Goal: Information Seeking & Learning: Learn about a topic

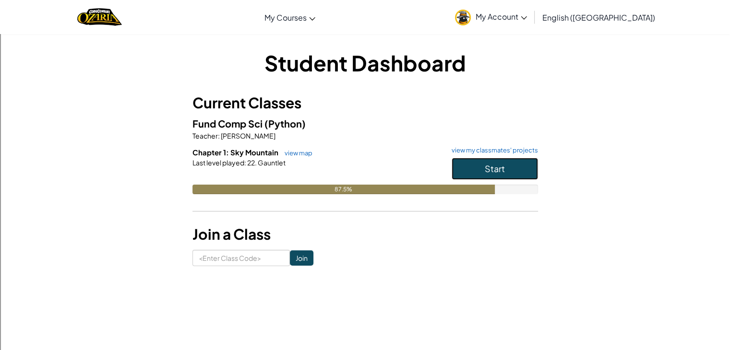
click at [508, 166] on button "Start" at bounding box center [494, 169] width 86 height 22
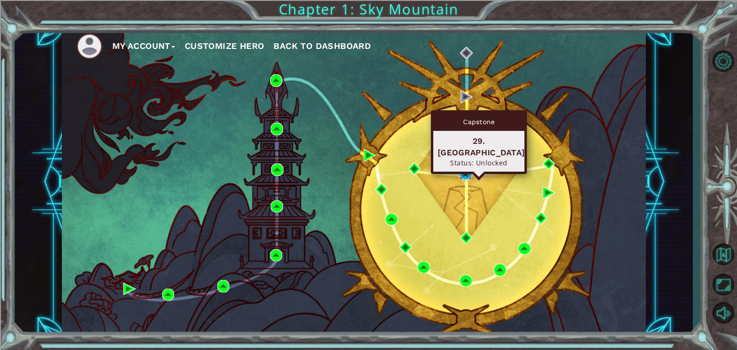
click at [464, 175] on img at bounding box center [466, 173] width 12 height 12
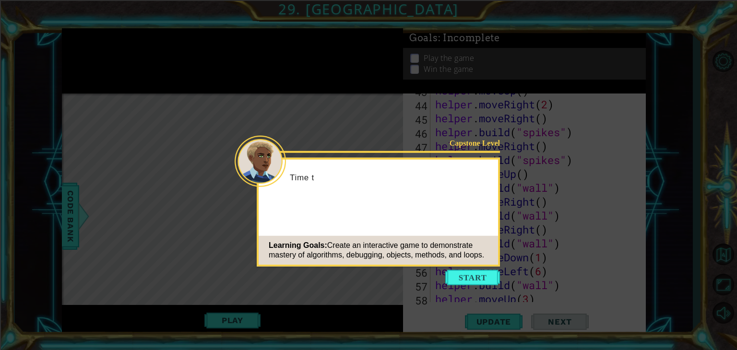
scroll to position [751, 0]
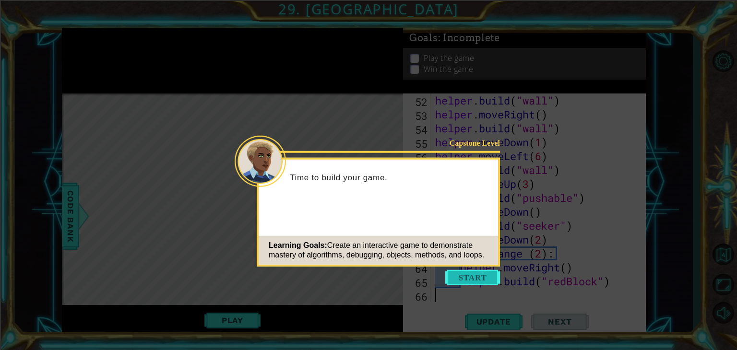
click at [482, 276] on button "Start" at bounding box center [472, 277] width 55 height 15
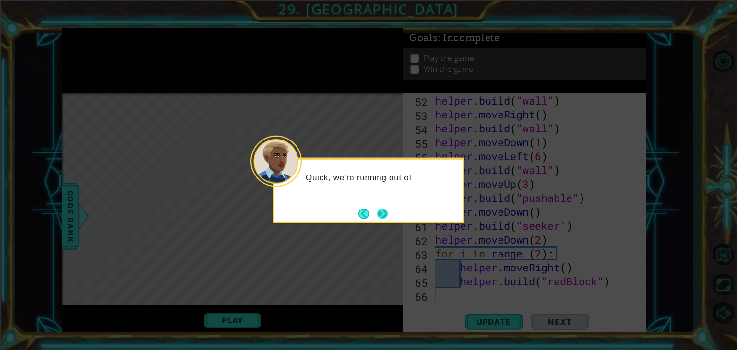
click at [377, 211] on button "Next" at bounding box center [382, 213] width 11 height 11
click at [378, 211] on button "Next" at bounding box center [382, 213] width 15 height 15
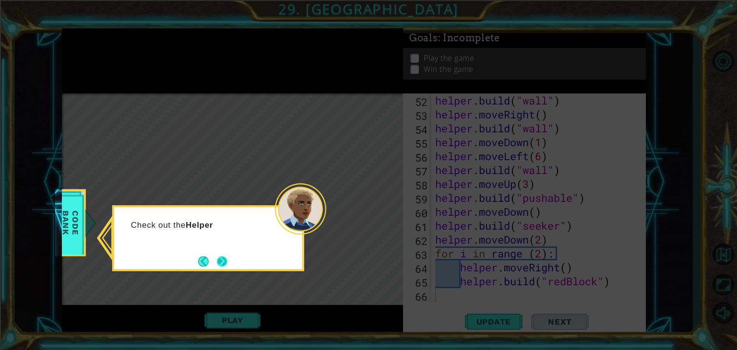
click at [225, 260] on button "Next" at bounding box center [222, 262] width 12 height 12
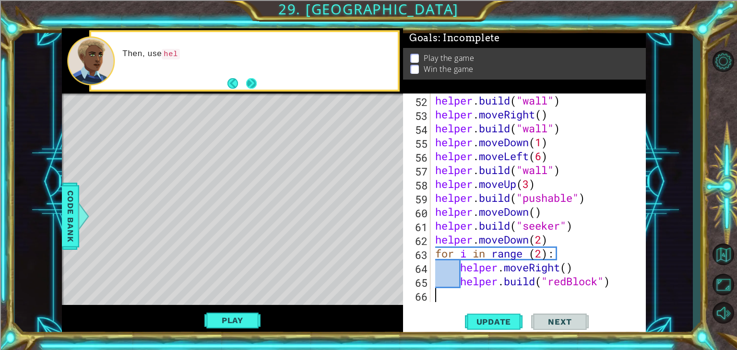
click at [254, 83] on button "Next" at bounding box center [251, 82] width 13 height 13
click at [254, 83] on button "Next" at bounding box center [251, 83] width 11 height 11
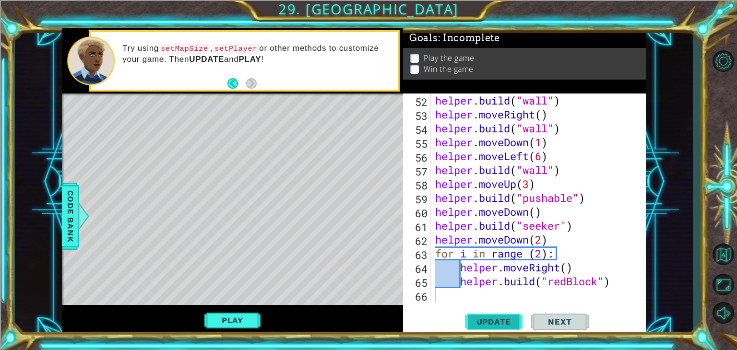
click at [504, 319] on span "Update" at bounding box center [494, 322] width 54 height 10
click at [241, 316] on button "Play" at bounding box center [232, 320] width 56 height 18
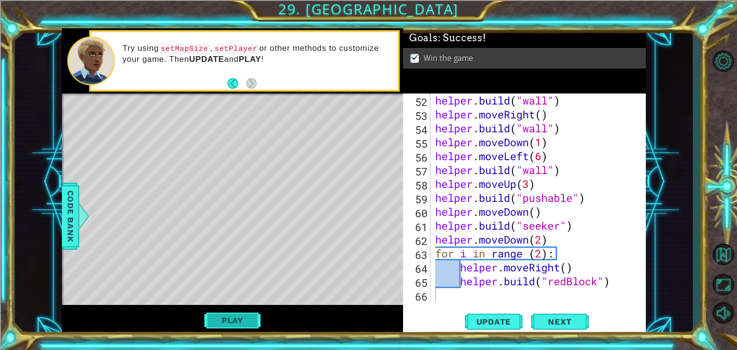
click at [219, 317] on button "Play" at bounding box center [232, 320] width 56 height 18
click at [462, 296] on div "helper . build ( "wall" ) helper . moveRight ( ) helper . build ( "wall" ) help…" at bounding box center [537, 212] width 208 height 236
click at [70, 223] on span "Code Bank" at bounding box center [70, 216] width 15 height 59
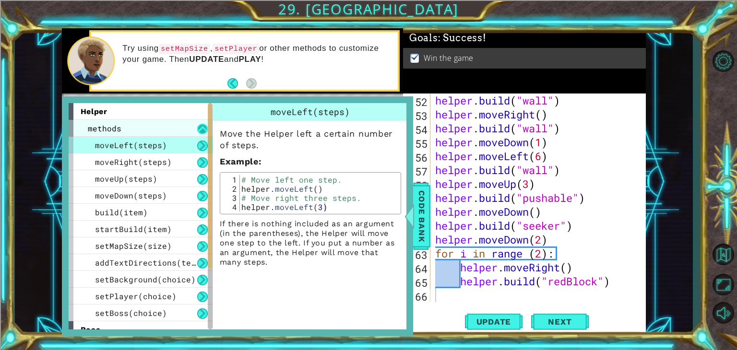
click at [199, 124] on button at bounding box center [202, 129] width 11 height 11
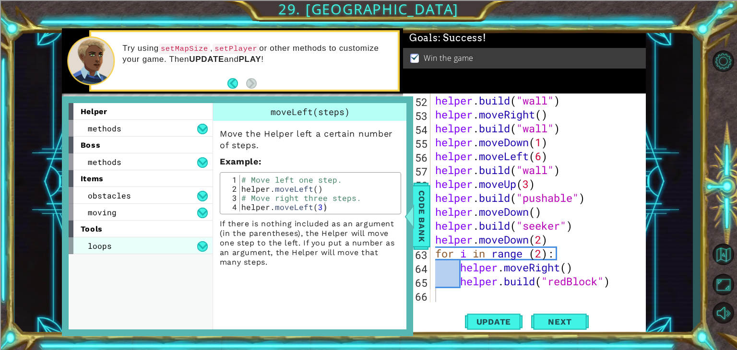
click at [180, 241] on div "loops" at bounding box center [141, 245] width 144 height 17
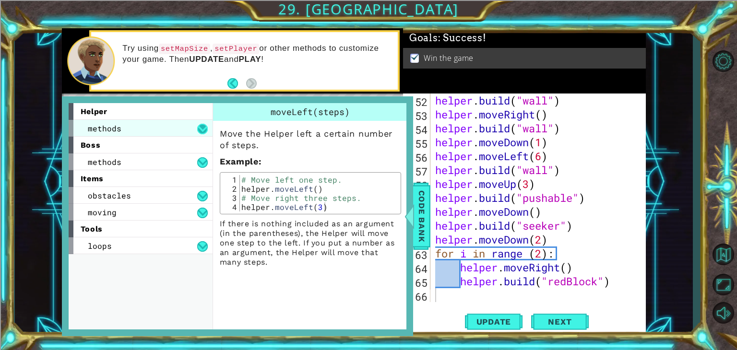
click at [206, 124] on button at bounding box center [202, 129] width 11 height 11
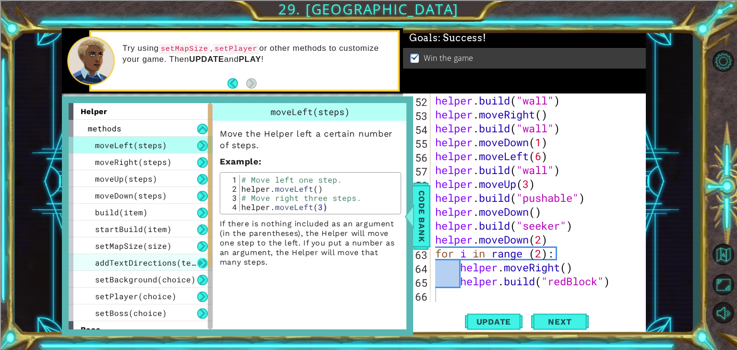
click at [203, 261] on button at bounding box center [202, 263] width 11 height 11
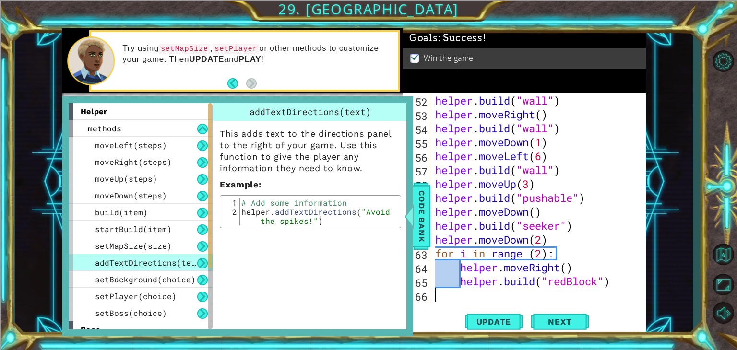
click at [447, 296] on div "helper . build ( "wall" ) helper . moveRight ( ) helper . build ( "wall" ) help…" at bounding box center [537, 212] width 208 height 236
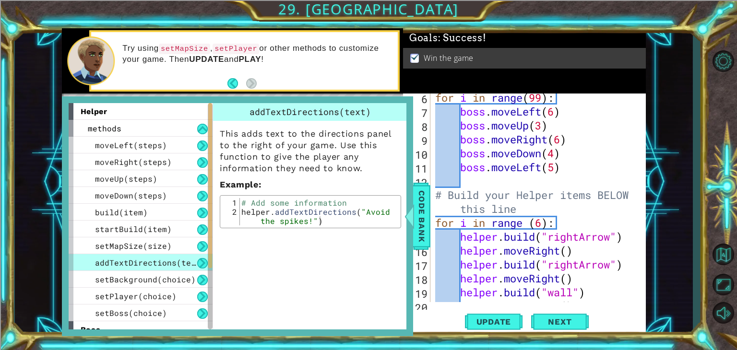
scroll to position [109, 0]
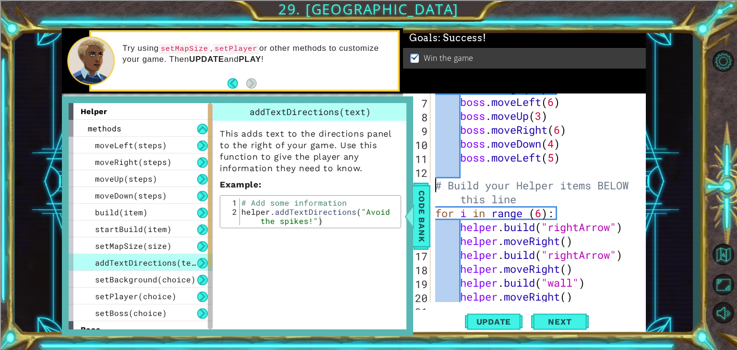
click at [437, 185] on div "for i in range ( 99 ) : boss . moveLeft ( 6 ) boss . moveUp ( 3 ) boss . moveRi…" at bounding box center [537, 199] width 208 height 236
type textarea "# Build your Helper items BELOW this line"
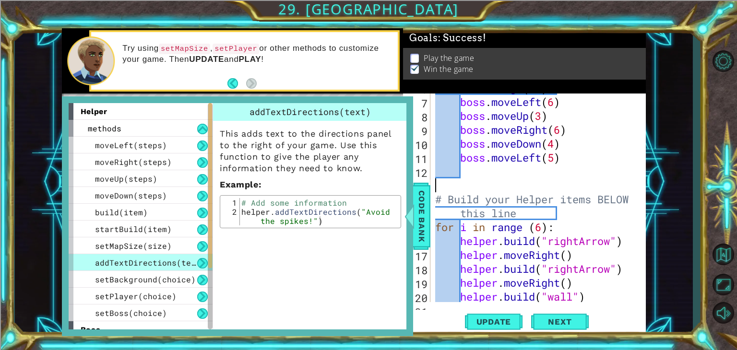
click at [441, 188] on div "for i in range ( 99 ) : boss . moveLeft ( 6 ) boss . moveUp ( 3 ) boss . moveRi…" at bounding box center [537, 199] width 208 height 236
type textarea "#"
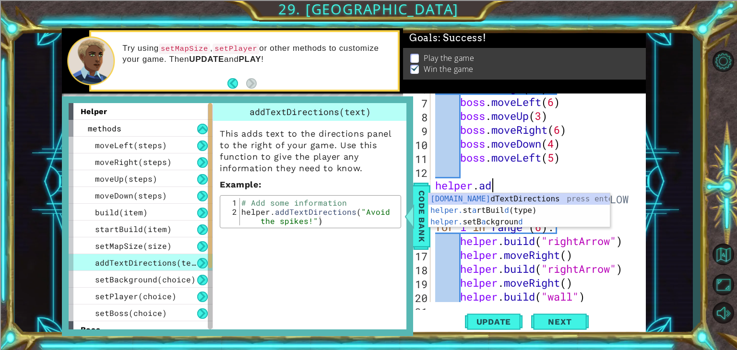
scroll to position [0, 2]
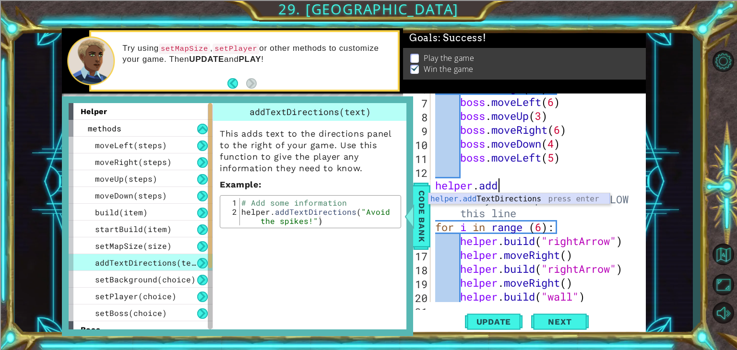
click at [520, 200] on div "helper.add TextDirections press enter" at bounding box center [518, 210] width 181 height 35
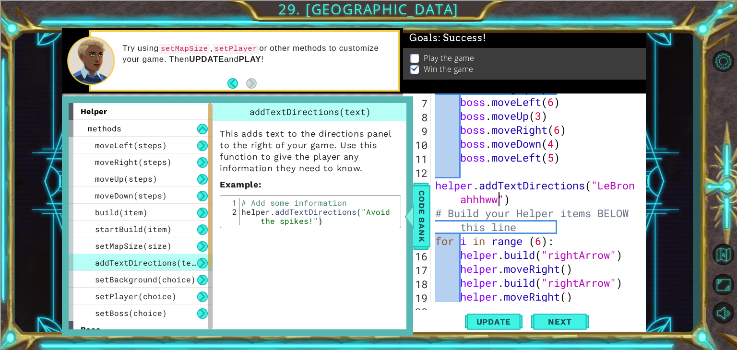
scroll to position [0, 11]
click at [418, 230] on span "Code Bank" at bounding box center [421, 216] width 15 height 59
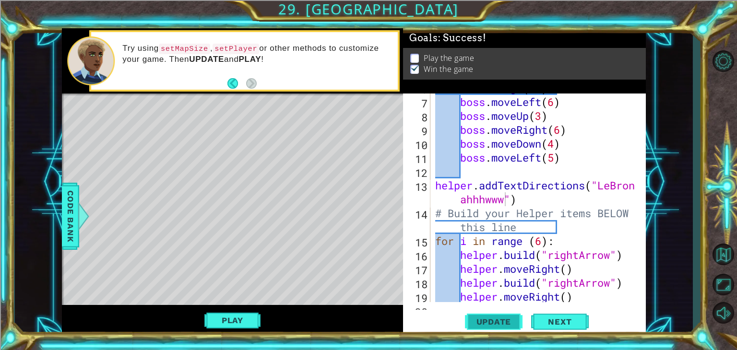
click at [489, 323] on span "Update" at bounding box center [494, 322] width 54 height 10
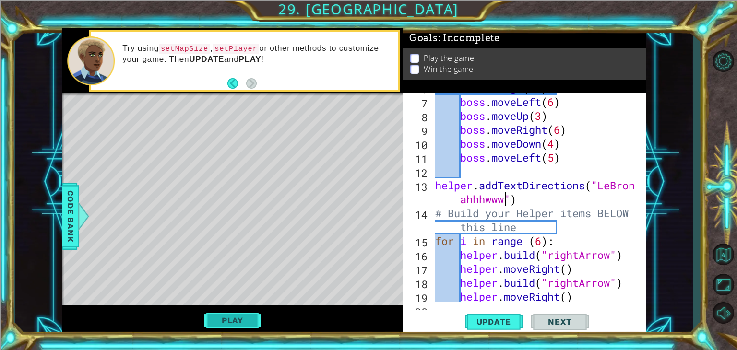
click at [236, 324] on button "Play" at bounding box center [232, 320] width 56 height 18
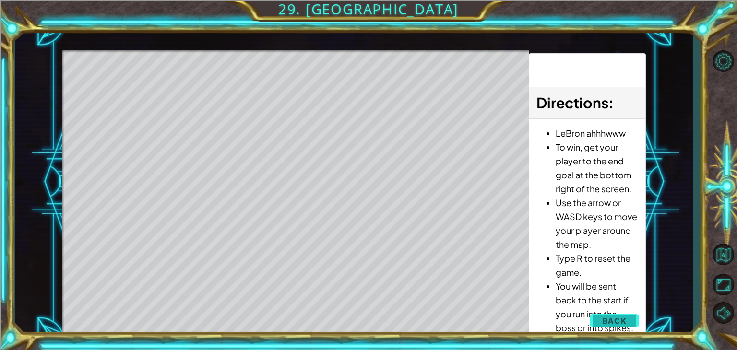
click at [611, 319] on span "Back" at bounding box center [614, 321] width 24 height 10
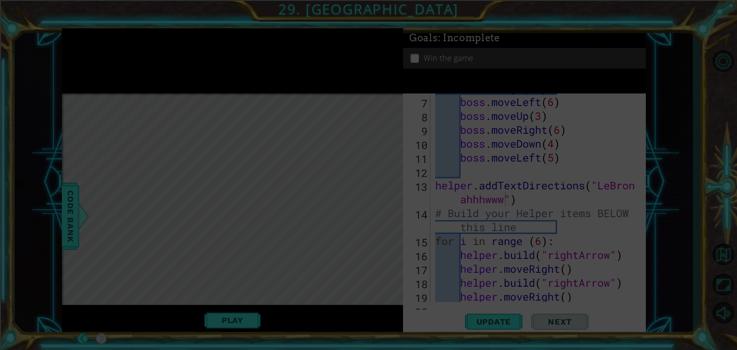
click at [457, 140] on icon at bounding box center [368, 175] width 737 height 350
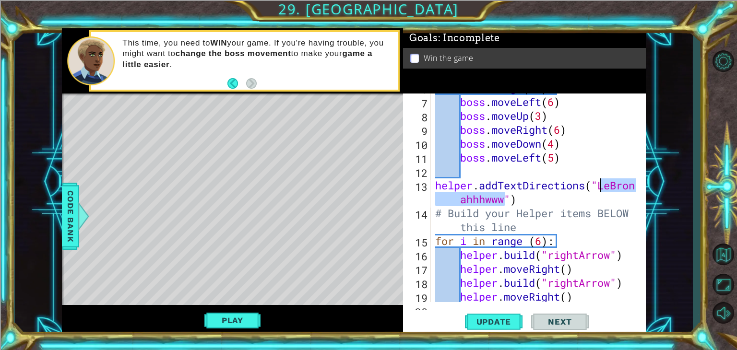
drag, startPoint x: 503, startPoint y: 197, endPoint x: 603, endPoint y: 190, distance: 100.0
click at [603, 190] on div "for i in range ( 99 ) : boss . moveLeft ( 6 ) boss . moveUp ( 3 ) boss . moveRi…" at bounding box center [537, 199] width 208 height 236
type textarea "helper.addTextDirections("")"
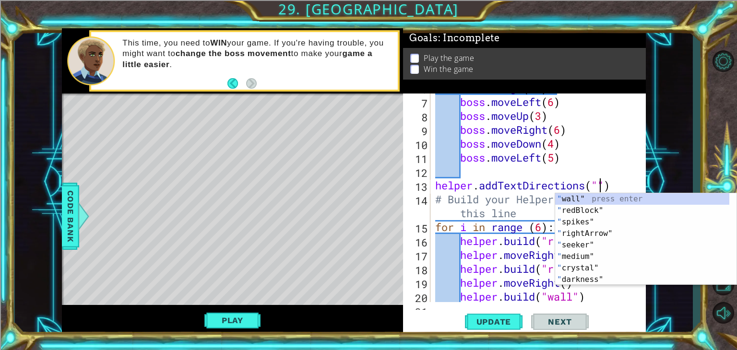
scroll to position [0, 7]
click at [434, 183] on div "for i in range ( 99 ) : boss . moveLeft ( 6 ) boss . moveUp ( 3 ) boss . moveRi…" at bounding box center [537, 199] width 208 height 236
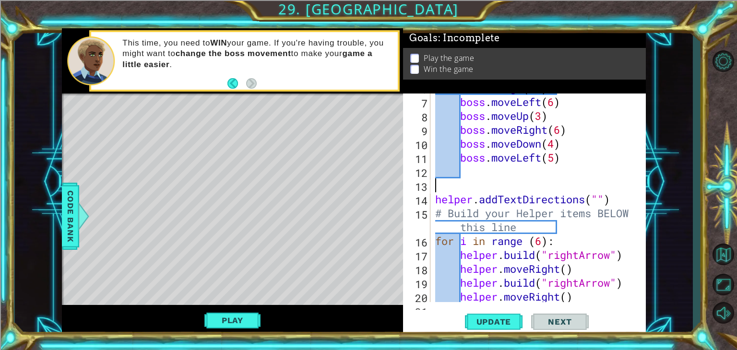
click at [434, 183] on div "for i in range ( 99 ) : boss . moveLeft ( 6 ) boss . moveUp ( 3 ) boss . moveRi…" at bounding box center [537, 199] width 208 height 236
click at [599, 197] on div "for i in range ( 99 ) : boss . moveLeft ( 6 ) boss . moveUp ( 3 ) boss . moveRi…" at bounding box center [537, 199] width 208 height 236
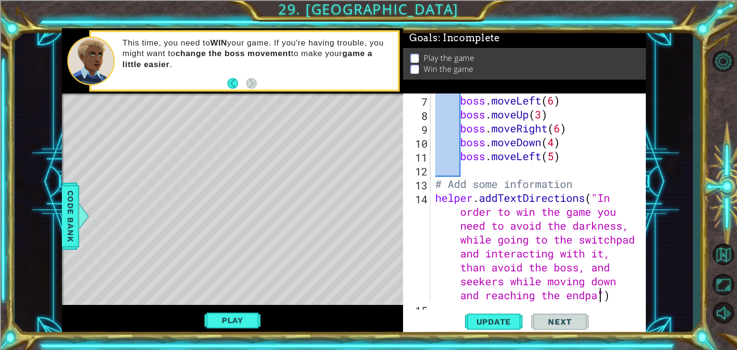
scroll to position [0, 60]
click at [585, 270] on div "boss . moveLeft ( 6 ) boss . moveUp ( 3 ) boss . moveRight ( 6 ) boss . moveDow…" at bounding box center [537, 219] width 208 height 250
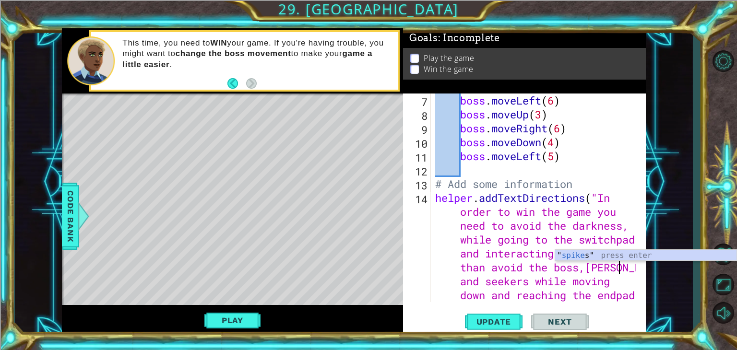
scroll to position [0, 47]
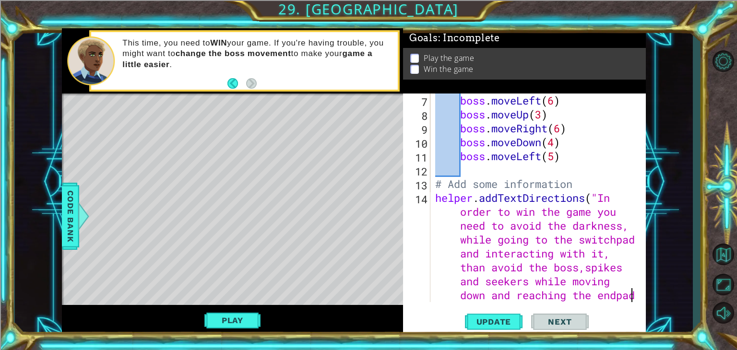
drag, startPoint x: 631, startPoint y: 296, endPoint x: 643, endPoint y: 296, distance: 12.0
click at [643, 296] on div "helper.addTextDirections("In order to win the game you need to avoid the darkne…" at bounding box center [524, 215] width 243 height 242
drag, startPoint x: 602, startPoint y: 291, endPoint x: 649, endPoint y: 296, distance: 47.7
click at [649, 296] on div "1 ההההההההההההההההההההההההההההההההההההההההההההההההההההההההההההההההההההההההההההה…" at bounding box center [354, 182] width 678 height 308
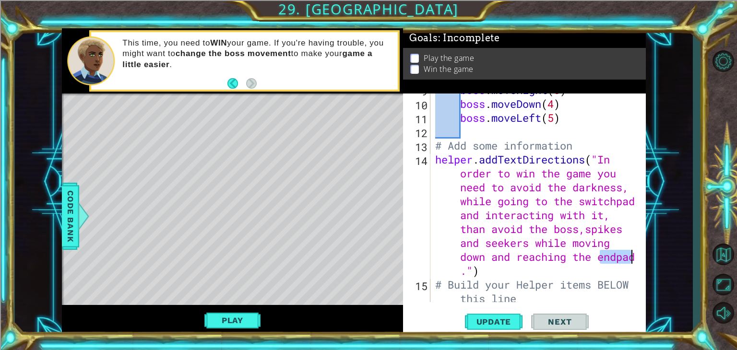
scroll to position [150, 0]
type textarea "helper.addTextDirections("In order to win the game you need to avoid the darkne…"
click at [492, 318] on span "Update" at bounding box center [494, 322] width 54 height 10
click at [240, 321] on button "Play" at bounding box center [232, 320] width 56 height 18
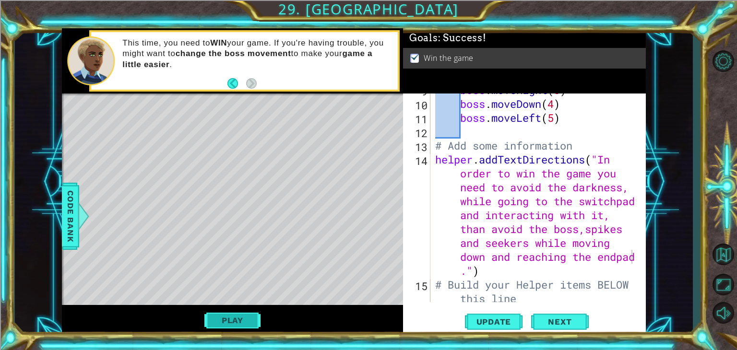
click at [232, 323] on button "Play" at bounding box center [232, 320] width 56 height 18
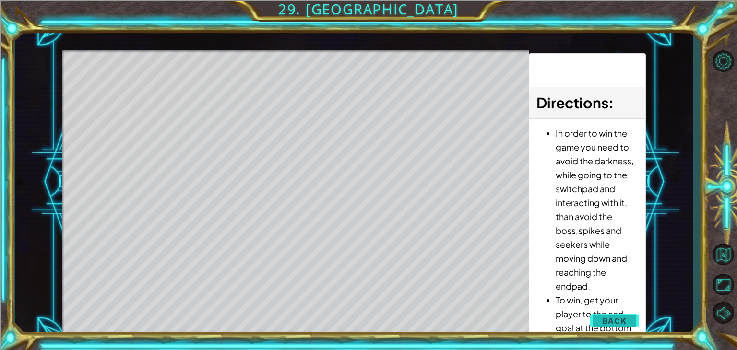
click at [629, 317] on button "Back" at bounding box center [614, 320] width 48 height 19
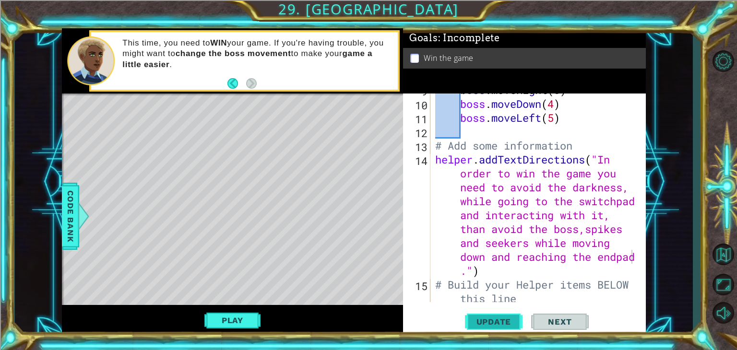
click at [501, 319] on span "Update" at bounding box center [494, 322] width 54 height 10
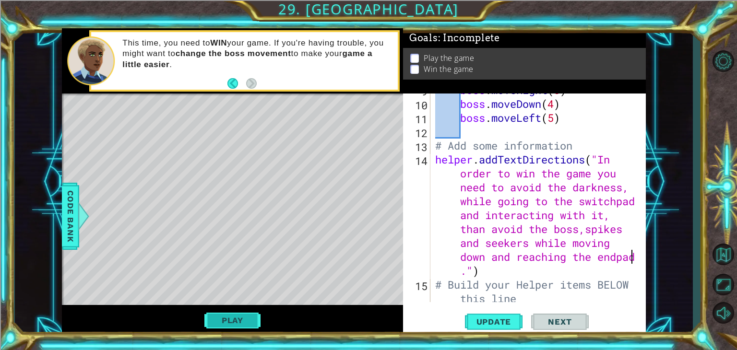
click at [220, 322] on button "Play" at bounding box center [232, 320] width 56 height 18
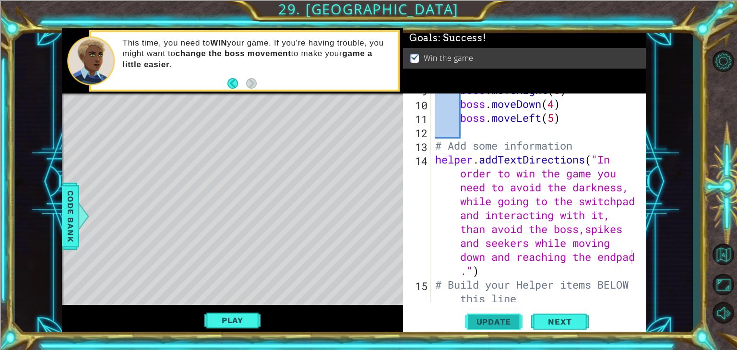
click at [485, 319] on span "Update" at bounding box center [494, 322] width 54 height 10
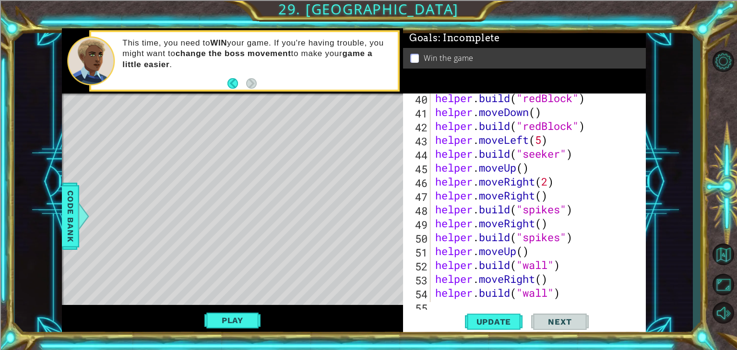
scroll to position [890, 0]
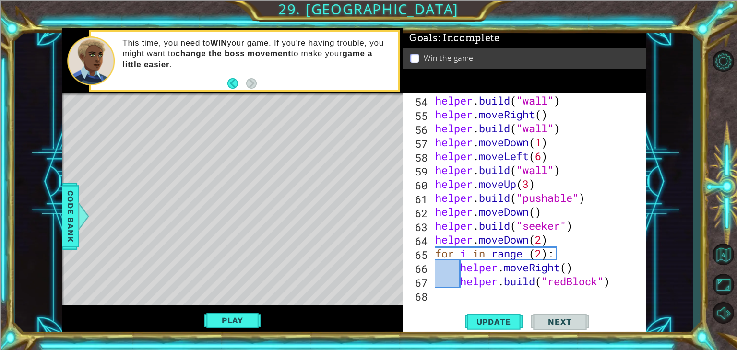
click at [502, 296] on div "helper . build ( "wall" ) helper . moveRight ( ) helper . build ( "wall" ) help…" at bounding box center [537, 212] width 208 height 236
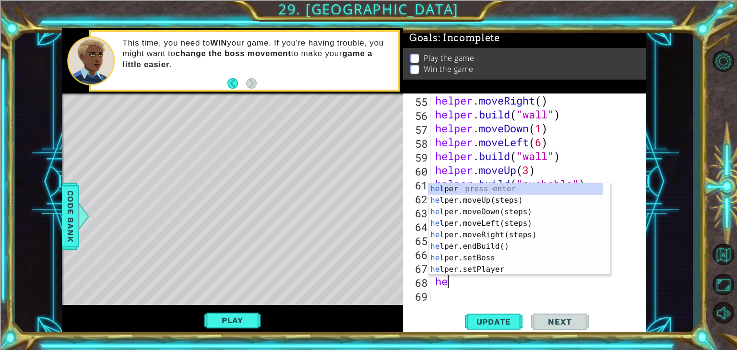
scroll to position [0, 0]
type textarea "helper"
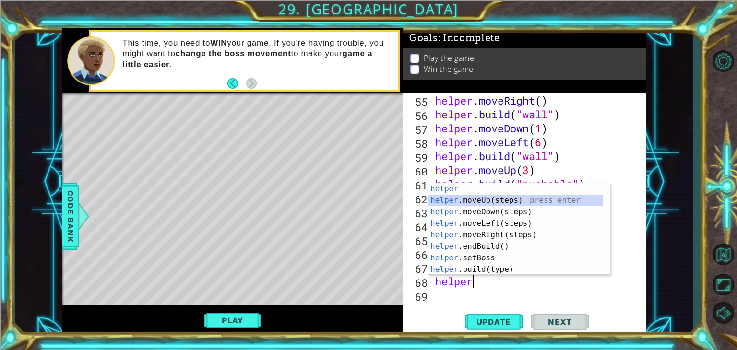
click at [464, 199] on div "helper press enter helper .moveUp(steps) press enter helper .moveDown(steps) pr…" at bounding box center [515, 240] width 174 height 115
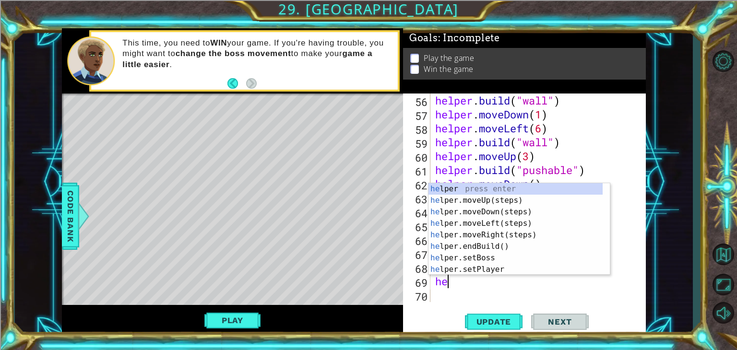
scroll to position [0, 0]
type textarea "helper."
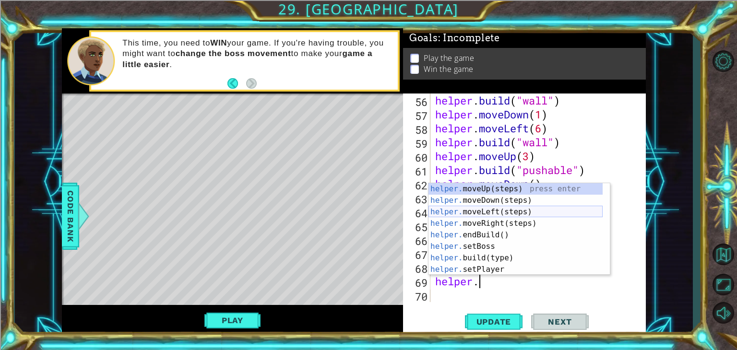
click at [496, 213] on div "helper. moveUp(steps) press enter helper. moveDown(steps) press enter helper. m…" at bounding box center [515, 240] width 174 height 115
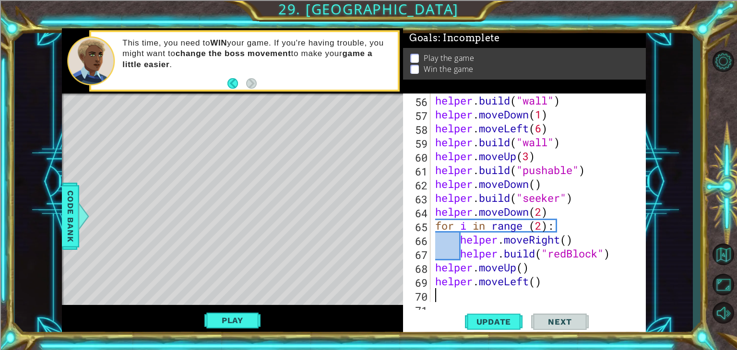
scroll to position [932, 0]
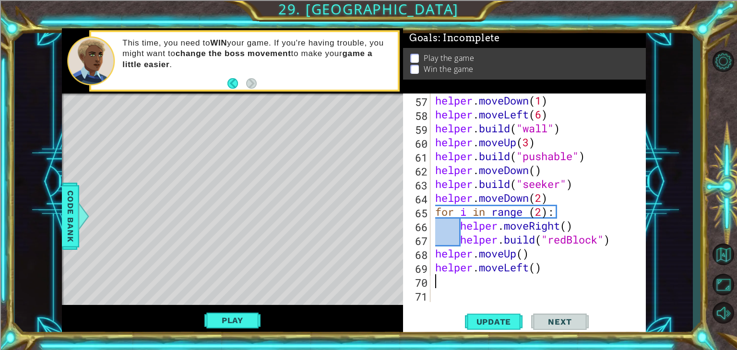
click at [537, 268] on div "helper . moveDown ( 1 ) helper . moveLeft ( 6 ) helper . build ( "wall" ) helpe…" at bounding box center [537, 212] width 208 height 236
type textarea "helper.moveLeft(2)"
click at [488, 288] on div "helper . moveDown ( 1 ) helper . moveLeft ( 6 ) helper . build ( "wall" ) helpe…" at bounding box center [537, 212] width 208 height 236
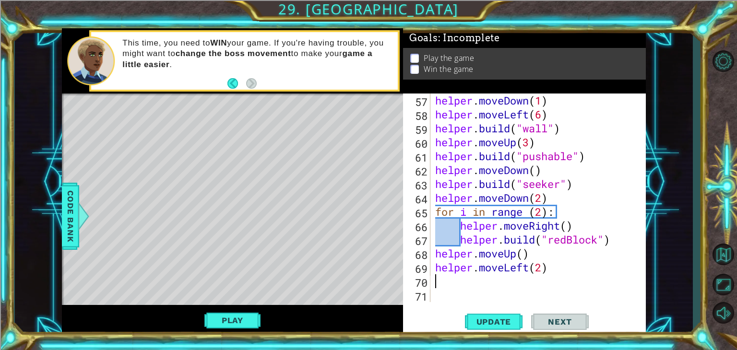
type textarea "g"
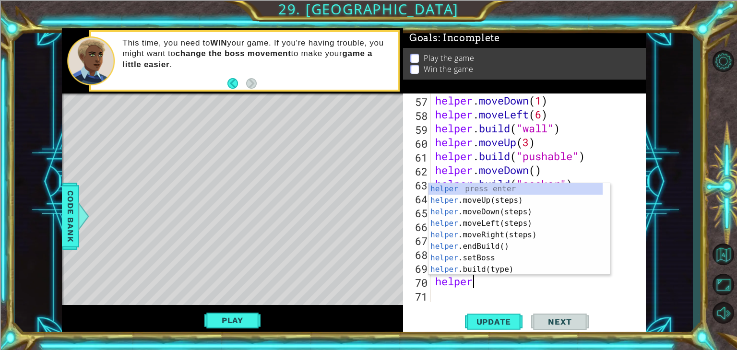
scroll to position [0, 1]
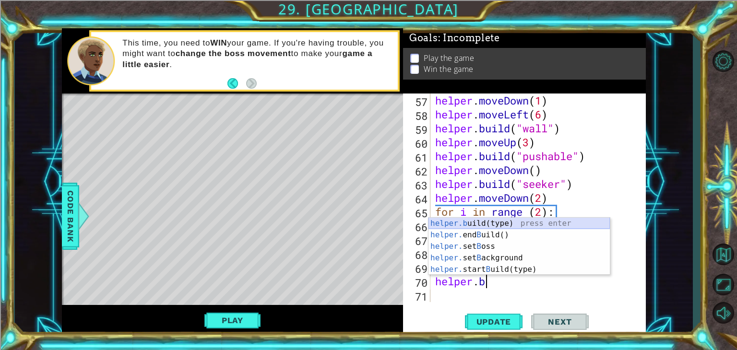
click at [549, 223] on div "helper.b uild(type) press enter helper. end B uild() press enter helper. set B …" at bounding box center [518, 258] width 181 height 81
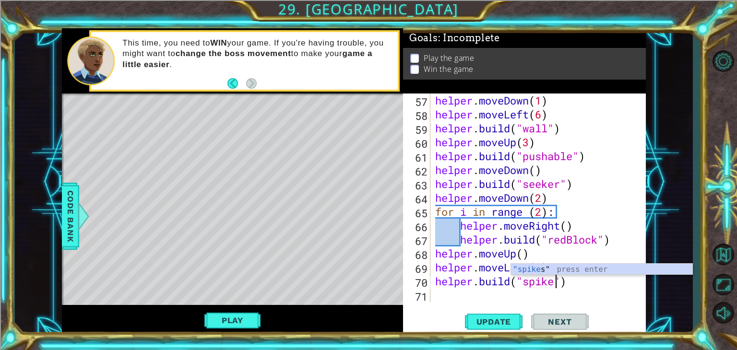
scroll to position [0, 6]
click at [532, 252] on div "helper . moveDown ( 1 ) helper . moveLeft ( 6 ) helper . build ( "wall" ) helpe…" at bounding box center [537, 212] width 208 height 236
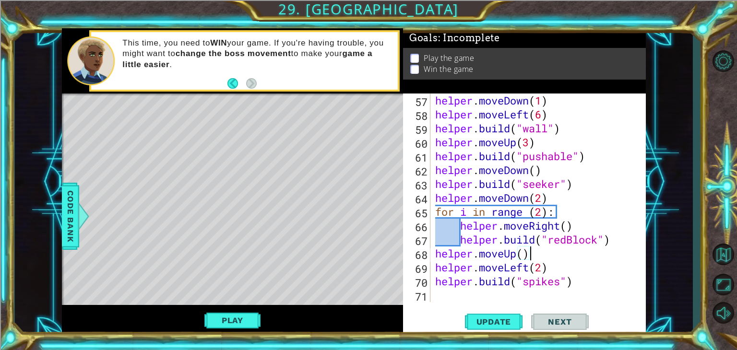
click at [544, 268] on div "helper . moveDown ( 1 ) helper . moveLeft ( 6 ) helper . build ( "wall" ) helpe…" at bounding box center [537, 212] width 208 height 236
click at [525, 256] on div "helper . moveDown ( 1 ) helper . moveLeft ( 6 ) helper . build ( "wall" ) helpe…" at bounding box center [537, 212] width 208 height 236
click at [501, 323] on span "Update" at bounding box center [494, 322] width 54 height 10
click at [540, 268] on div "helper . moveDown ( 1 ) helper . moveLeft ( 6 ) helper . build ( "wall" ) helpe…" at bounding box center [537, 212] width 208 height 236
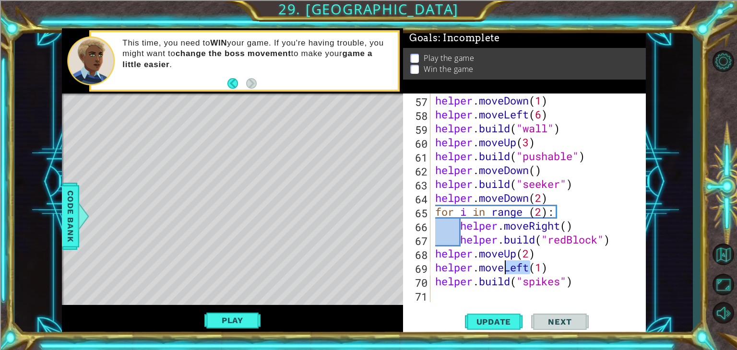
drag, startPoint x: 530, startPoint y: 269, endPoint x: 508, endPoint y: 269, distance: 22.5
click at [508, 269] on div "helper . moveDown ( 1 ) helper . moveLeft ( 6 ) helper . build ( "wall" ) helpe…" at bounding box center [537, 212] width 208 height 236
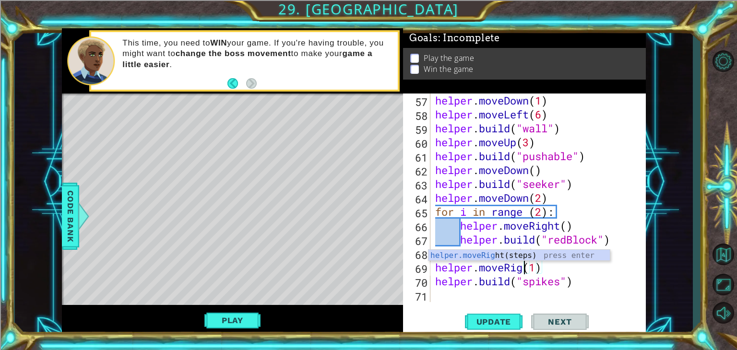
scroll to position [0, 4]
type textarea "helper.moveRight(1)"
click at [512, 317] on span "Update" at bounding box center [494, 322] width 54 height 10
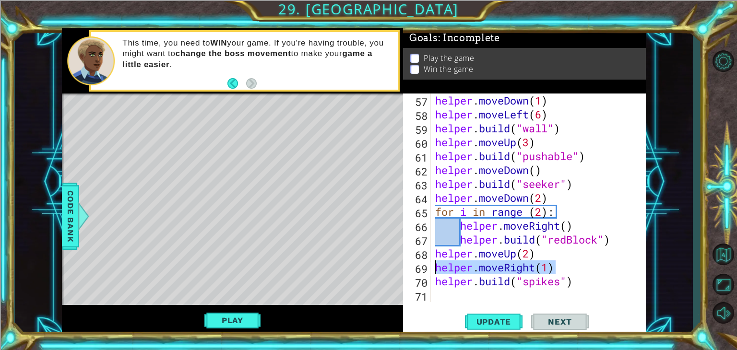
drag, startPoint x: 558, startPoint y: 267, endPoint x: 433, endPoint y: 269, distance: 124.7
click at [433, 269] on div "helper . moveDown ( 1 ) helper . moveLeft ( 6 ) helper . build ( "wall" ) helpe…" at bounding box center [537, 212] width 208 height 236
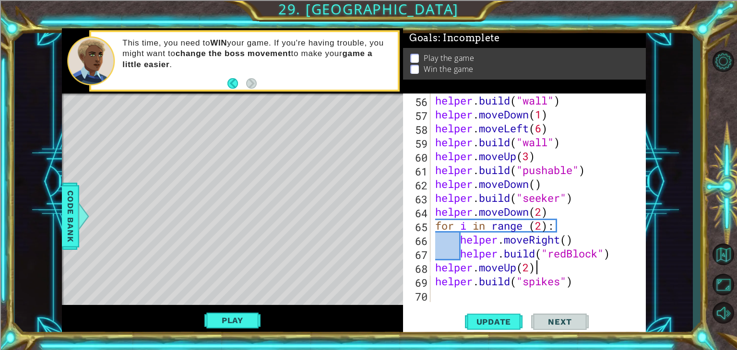
scroll to position [918, 0]
click at [508, 323] on span "Update" at bounding box center [494, 322] width 54 height 10
click at [256, 324] on button "Play" at bounding box center [232, 320] width 56 height 18
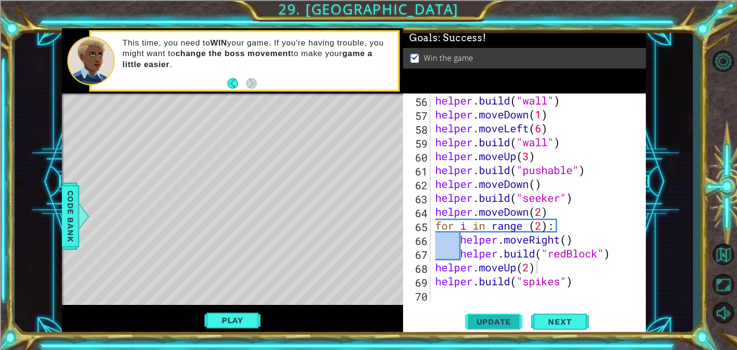
click at [489, 317] on span "Update" at bounding box center [494, 322] width 54 height 10
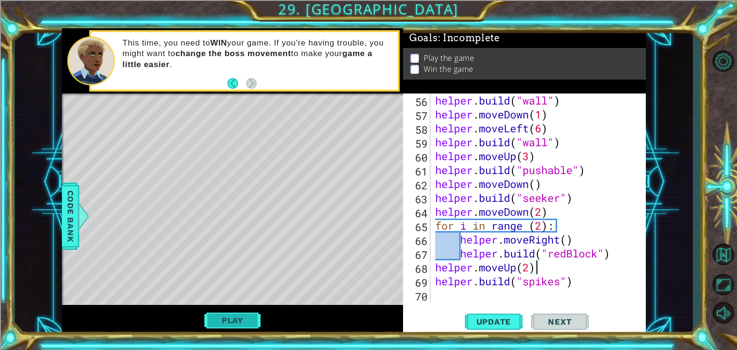
click at [235, 317] on button "Play" at bounding box center [232, 320] width 56 height 18
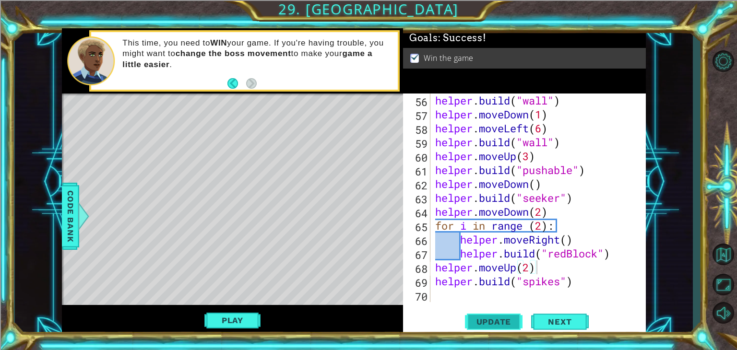
click at [476, 321] on span "Update" at bounding box center [494, 322] width 54 height 10
drag, startPoint x: 228, startPoint y: 325, endPoint x: 246, endPoint y: 335, distance: 20.0
click at [236, 325] on button "Play" at bounding box center [232, 320] width 56 height 18
click at [511, 319] on span "Update" at bounding box center [494, 322] width 54 height 10
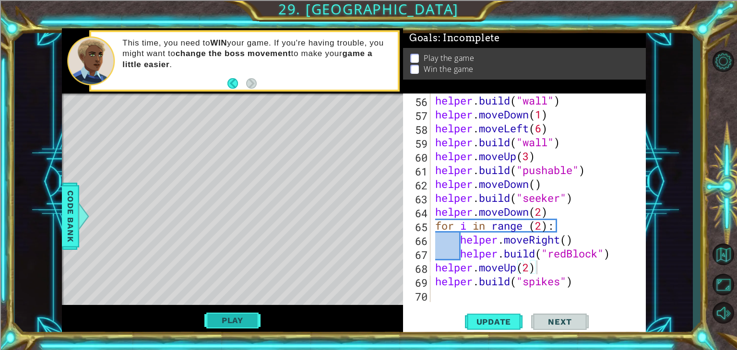
click at [242, 321] on button "Play" at bounding box center [232, 320] width 56 height 18
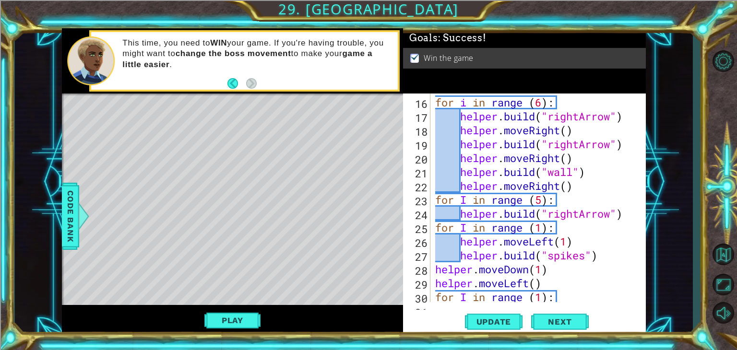
scroll to position [367, 0]
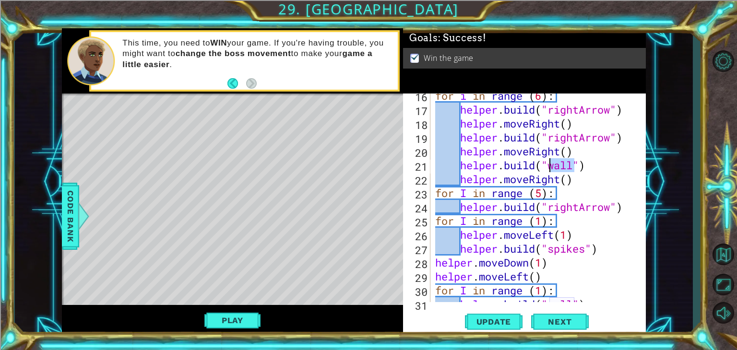
drag, startPoint x: 573, startPoint y: 164, endPoint x: 549, endPoint y: 164, distance: 23.5
click at [549, 164] on div "for i in range ( 6 ) : helper . build ( "rightArrow" ) helper . moveRight ( ) h…" at bounding box center [537, 207] width 208 height 236
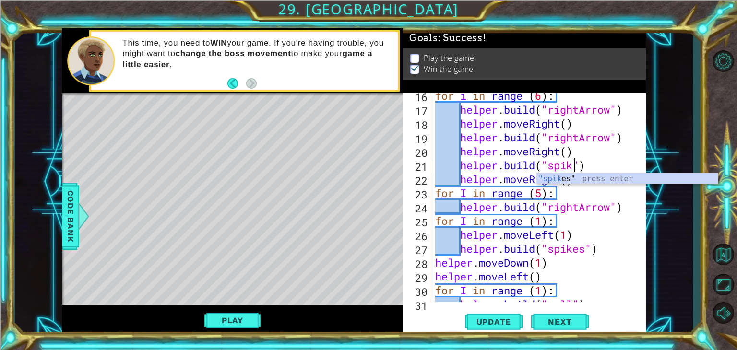
scroll to position [0, 6]
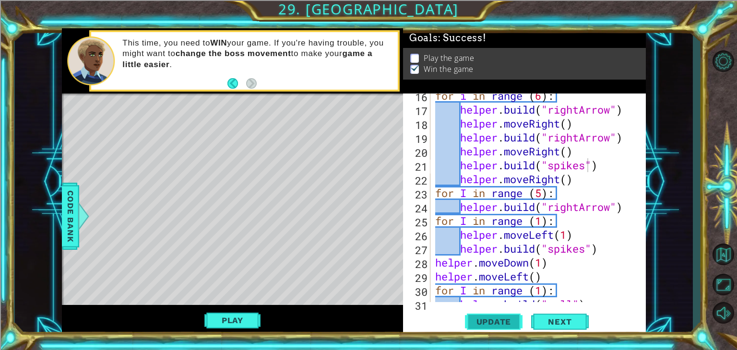
click at [500, 317] on span "Update" at bounding box center [494, 322] width 54 height 10
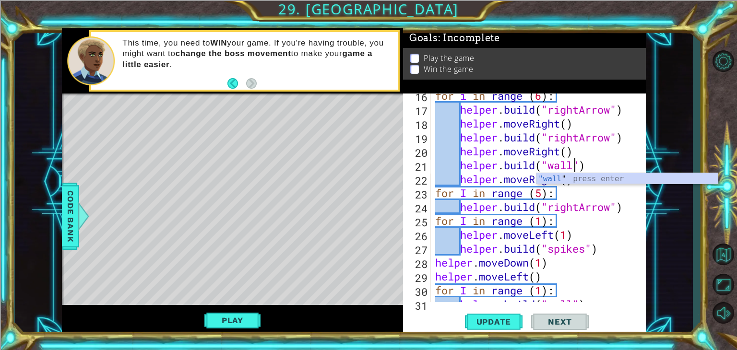
scroll to position [0, 6]
click at [512, 323] on span "Update" at bounding box center [494, 322] width 54 height 10
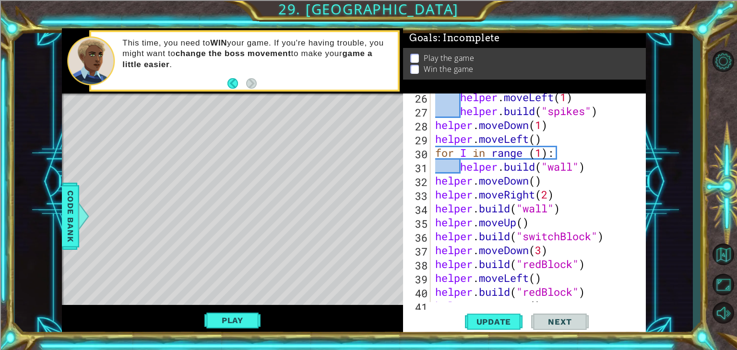
scroll to position [513, 0]
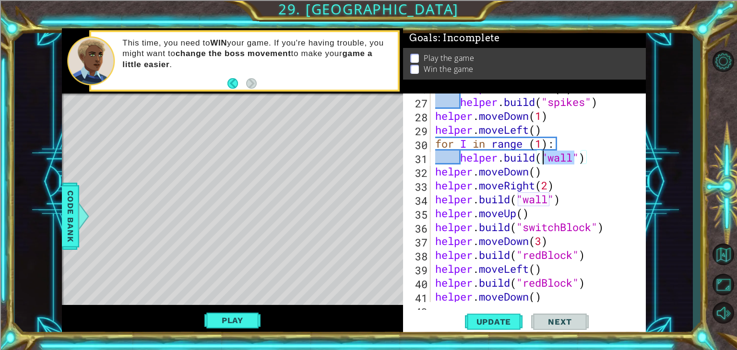
drag, startPoint x: 573, startPoint y: 155, endPoint x: 544, endPoint y: 159, distance: 29.5
click at [544, 159] on div "helper . moveLeft ( 1 ) helper . build ( "spikes" ) helper . moveDown ( 1 ) hel…" at bounding box center [537, 199] width 208 height 236
click at [549, 157] on div "helper . moveLeft ( 1 ) helper . build ( "spikes" ) helper . moveDown ( 1 ) hel…" at bounding box center [537, 199] width 208 height 236
drag, startPoint x: 549, startPoint y: 157, endPoint x: 563, endPoint y: 156, distance: 13.9
click at [563, 156] on div "helper . moveLeft ( 1 ) helper . build ( "spikes" ) helper . moveDown ( 1 ) hel…" at bounding box center [537, 199] width 208 height 236
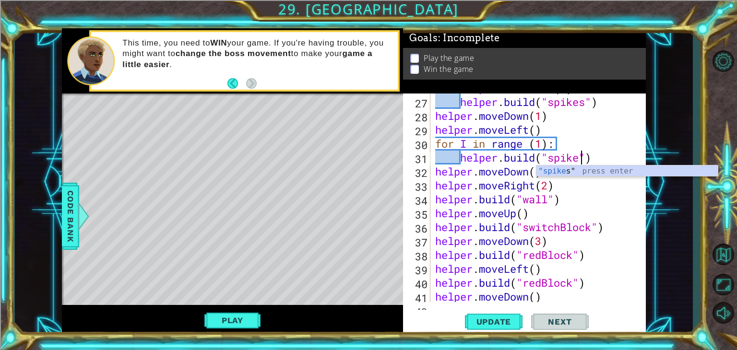
scroll to position [0, 6]
type textarea "[DOMAIN_NAME]("spikes")"
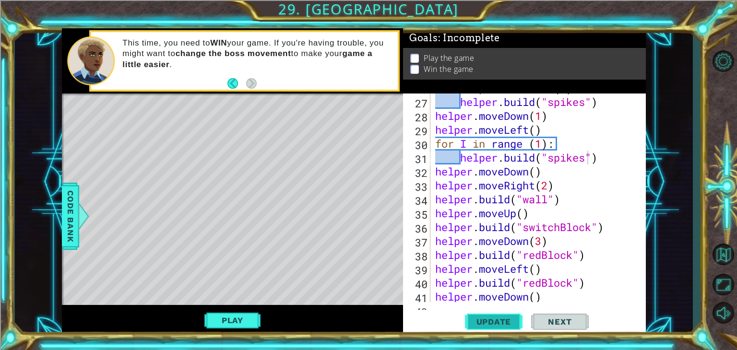
click at [510, 320] on span "Update" at bounding box center [494, 322] width 54 height 10
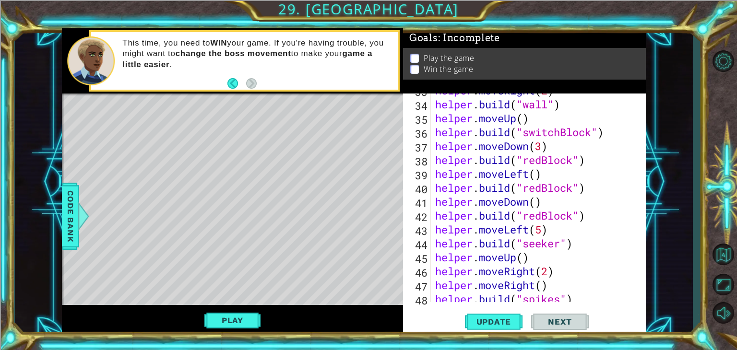
scroll to position [918, 0]
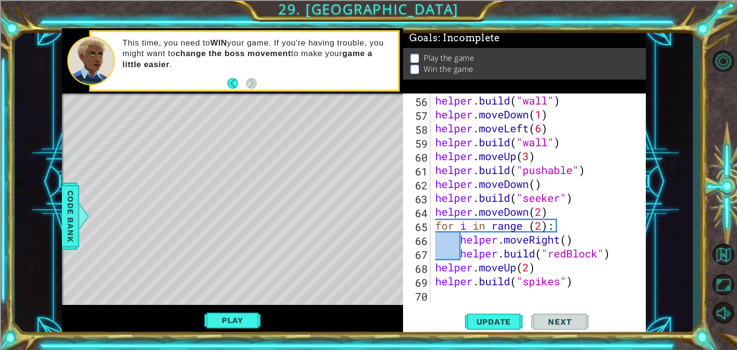
click at [451, 293] on div "helper . moveRight ( ) helper . build ( "wall" ) helper . moveDown ( 1 ) helper…" at bounding box center [537, 198] width 208 height 236
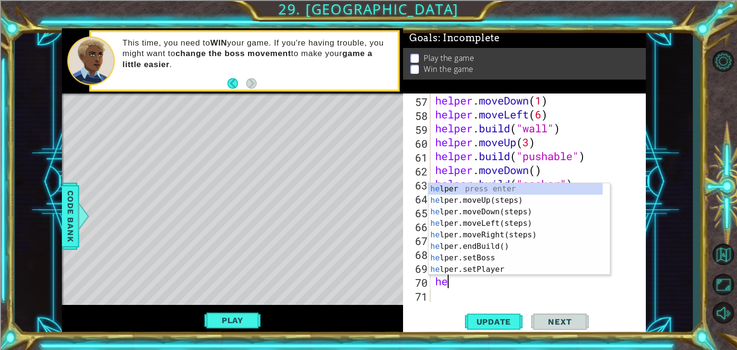
scroll to position [0, 0]
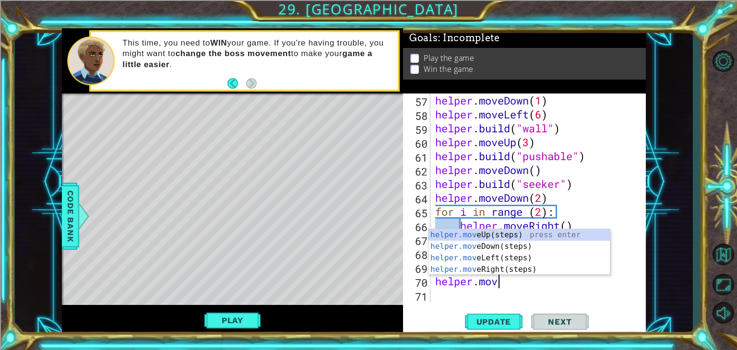
type textarea "helper.move"
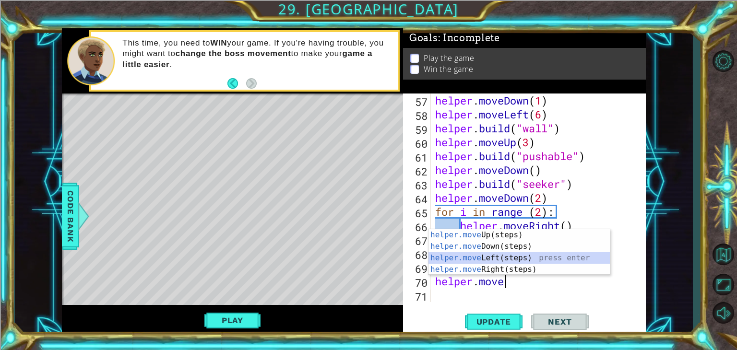
click at [501, 255] on div "helper.move Up(steps) press enter helper.move Down(steps) press enter helper.mo…" at bounding box center [518, 263] width 181 height 69
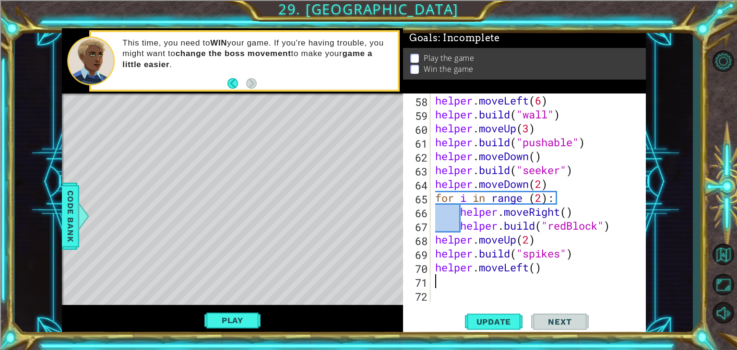
scroll to position [946, 0]
click at [534, 267] on div "helper . moveLeft ( 6 ) helper . build ( "wall" ) helper . moveUp ( 3 ) helper …" at bounding box center [537, 212] width 208 height 236
type textarea "helper.moveLeft(2)"
click at [493, 284] on div "helper . moveLeft ( 6 ) helper . build ( "wall" ) helper . moveUp ( 3 ) helper …" at bounding box center [537, 212] width 208 height 236
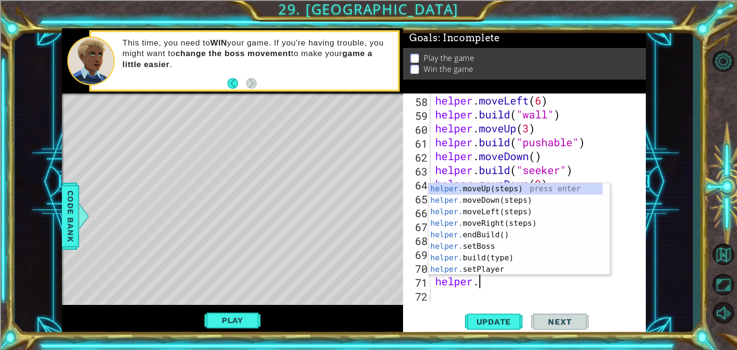
scroll to position [0, 1]
type textarea "helper.m"
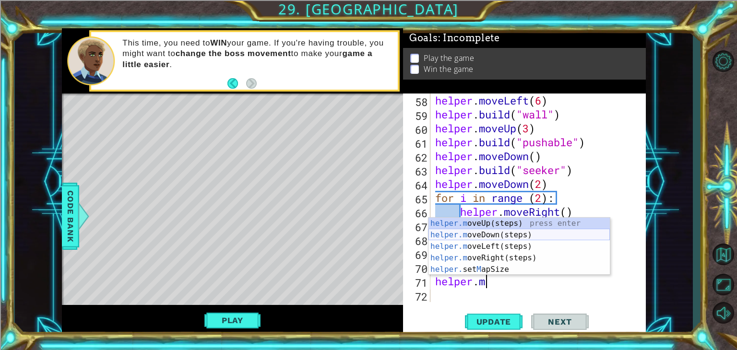
click at [496, 234] on div "helper.m oveUp(steps) press enter helper.m oveDown(steps) press enter helper.m …" at bounding box center [518, 258] width 181 height 81
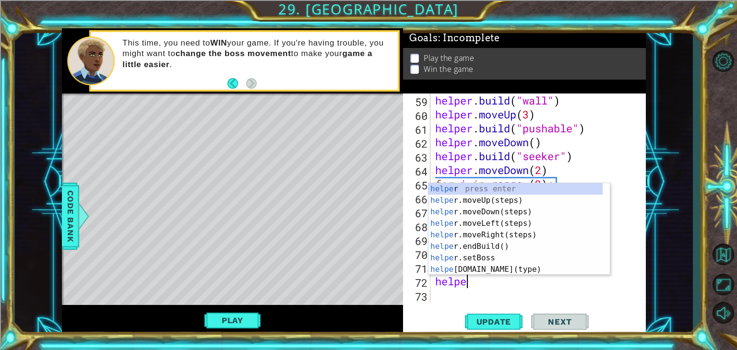
scroll to position [0, 0]
click at [491, 271] on div "helpe r press enter helpe [PERSON_NAME]moveUp(steps) press enter helpe r.moveDo…" at bounding box center [515, 240] width 174 height 115
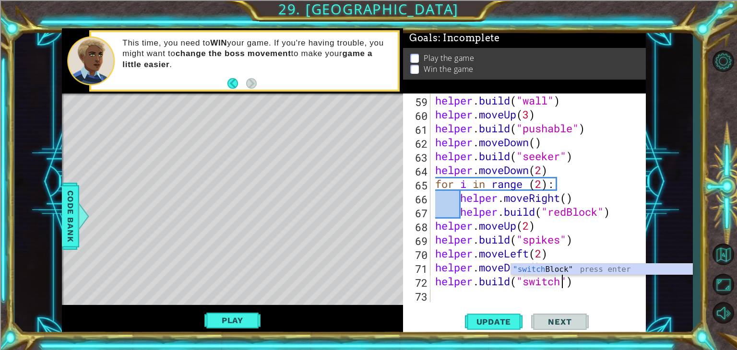
scroll to position [0, 6]
click at [551, 270] on div ""switch Block" press enter" at bounding box center [601, 281] width 181 height 35
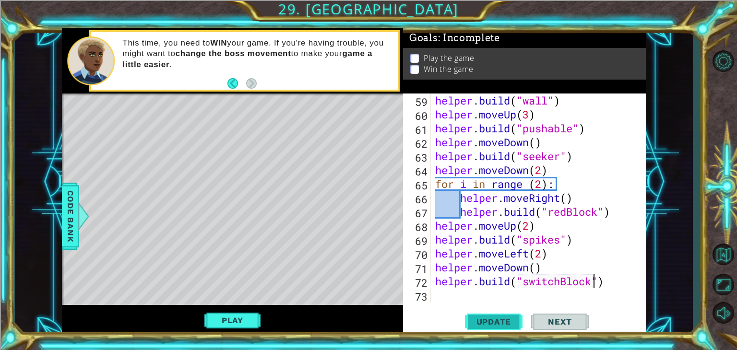
type textarea "[DOMAIN_NAME]("switchBlock")"
click at [508, 315] on button "Update" at bounding box center [494, 322] width 58 height 24
click at [500, 313] on button "Update" at bounding box center [494, 322] width 58 height 24
click at [251, 323] on button "Play" at bounding box center [232, 320] width 56 height 18
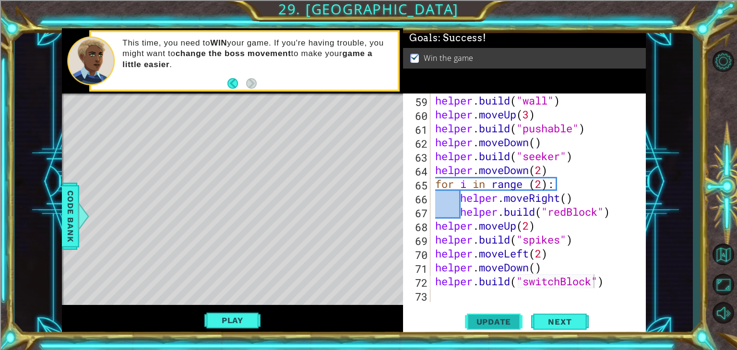
click at [500, 320] on span "Update" at bounding box center [494, 322] width 54 height 10
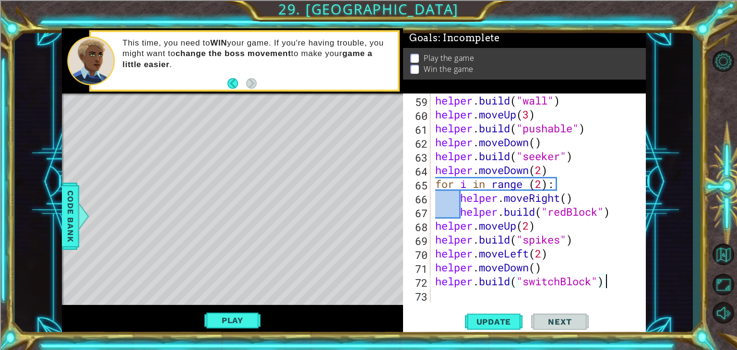
drag, startPoint x: 606, startPoint y: 285, endPoint x: 612, endPoint y: 283, distance: 6.9
click at [612, 283] on div "helper . build ( "wall" ) helper . moveUp ( 3 ) helper . build ( "pushable" ) h…" at bounding box center [537, 212] width 208 height 236
click at [474, 318] on span "Update" at bounding box center [494, 322] width 54 height 10
click at [240, 317] on button "Play" at bounding box center [232, 320] width 56 height 18
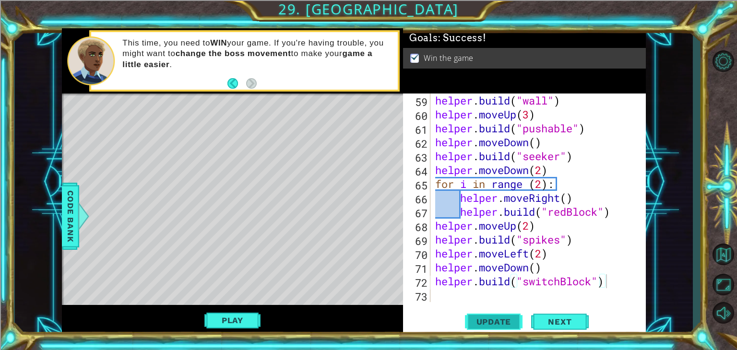
click at [510, 319] on span "Update" at bounding box center [494, 322] width 54 height 10
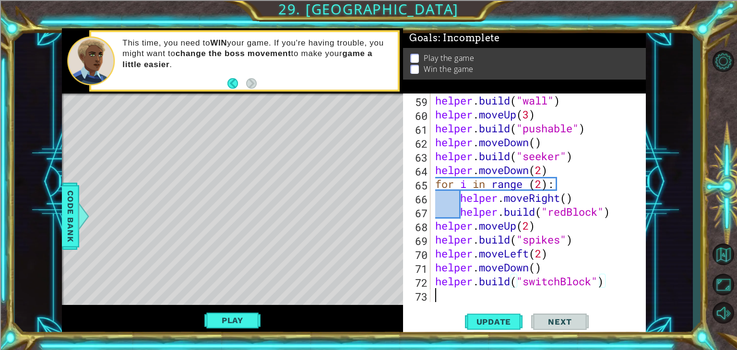
scroll to position [0, 0]
click at [243, 327] on button "Play" at bounding box center [232, 320] width 56 height 18
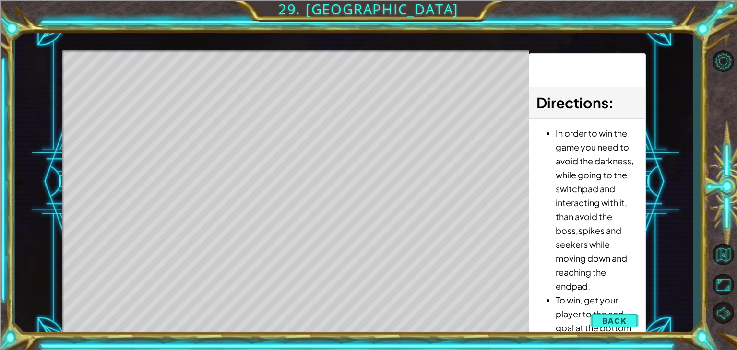
click at [255, 329] on div "Level Map" at bounding box center [283, 191] width 443 height 283
click at [625, 319] on span "Back" at bounding box center [614, 321] width 24 height 10
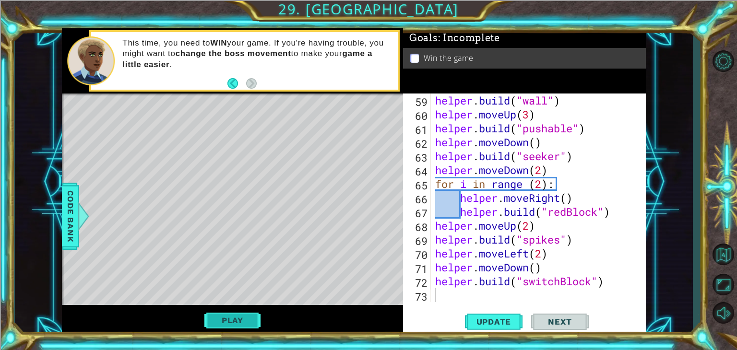
click at [240, 315] on button "Play" at bounding box center [232, 320] width 56 height 18
click at [574, 317] on button "Next" at bounding box center [560, 324] width 58 height 24
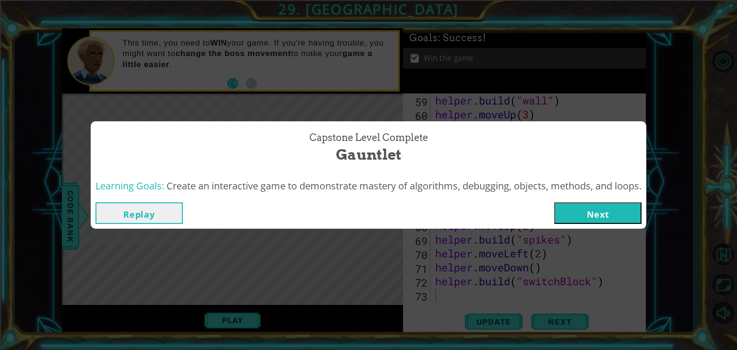
click at [597, 210] on button "Next" at bounding box center [597, 213] width 87 height 22
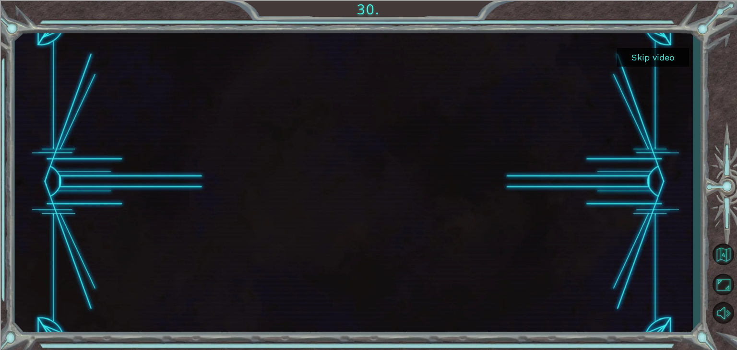
click at [664, 60] on button "Skip video" at bounding box center [653, 57] width 72 height 19
click at [651, 54] on button "Skip video" at bounding box center [653, 57] width 72 height 19
click at [662, 56] on button "Skip video" at bounding box center [653, 57] width 72 height 19
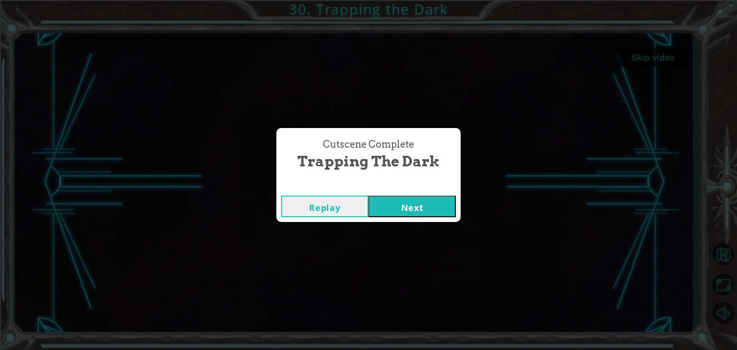
click at [343, 204] on button "Replay" at bounding box center [324, 207] width 87 height 22
click at [415, 199] on button "Next" at bounding box center [411, 207] width 87 height 22
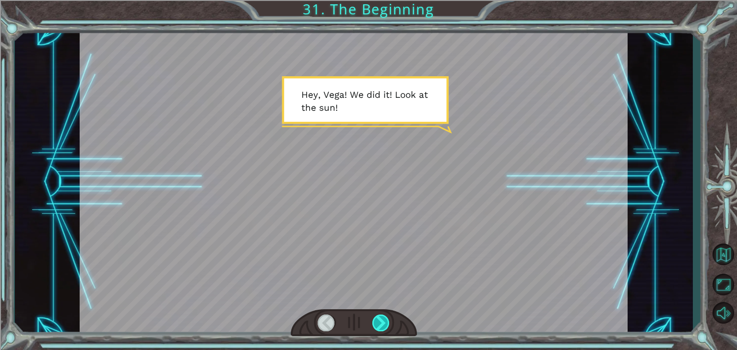
click at [382, 321] on div at bounding box center [380, 323] width 17 height 17
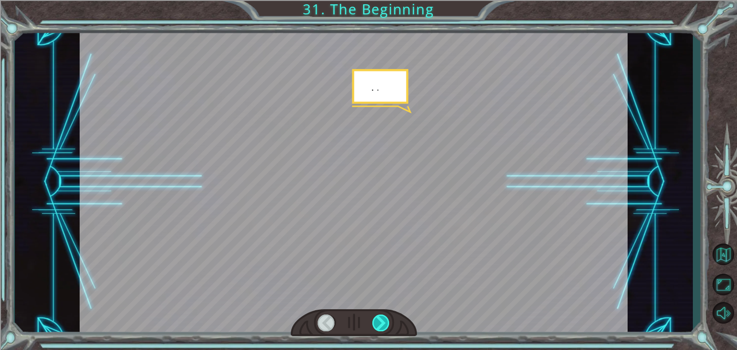
click at [382, 321] on div at bounding box center [380, 323] width 17 height 17
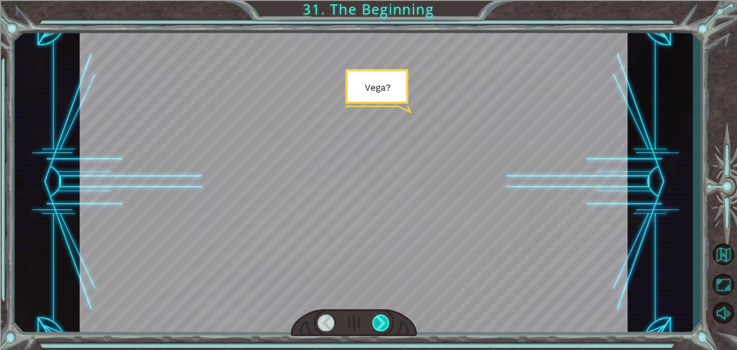
click at [382, 321] on div at bounding box center [380, 323] width 17 height 17
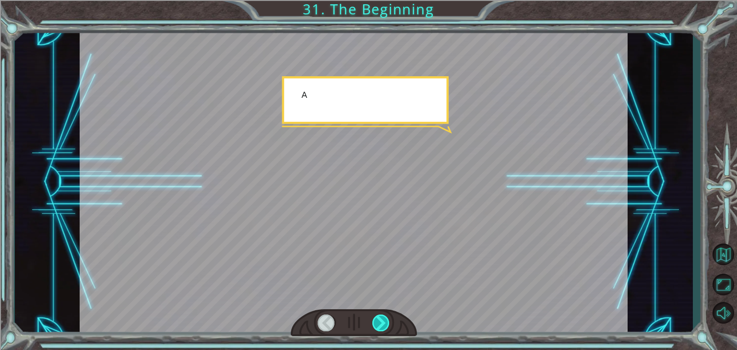
click at [382, 321] on div at bounding box center [380, 323] width 17 height 17
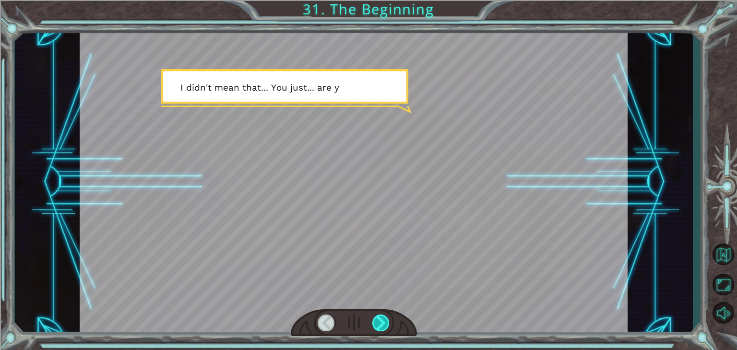
click at [382, 321] on div at bounding box center [380, 323] width 17 height 17
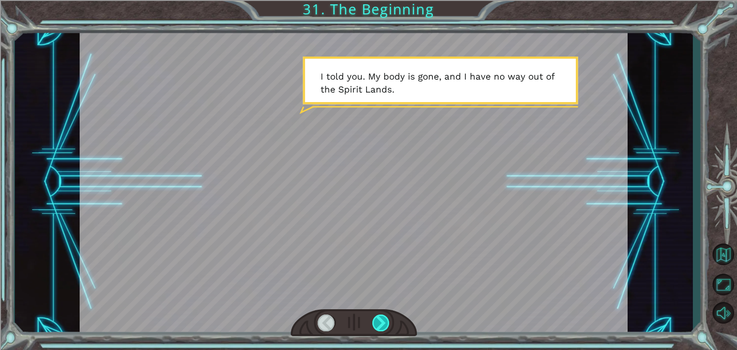
click at [382, 321] on div at bounding box center [380, 323] width 17 height 17
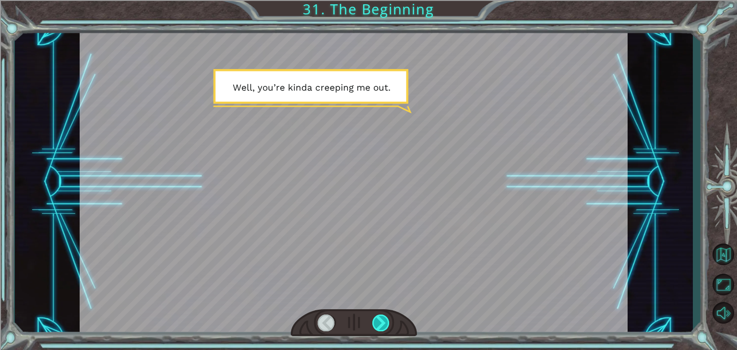
click at [382, 321] on div at bounding box center [380, 323] width 17 height 17
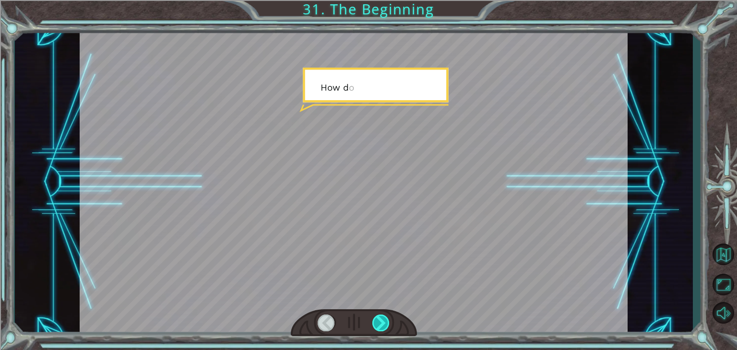
click at [382, 321] on div at bounding box center [380, 323] width 17 height 17
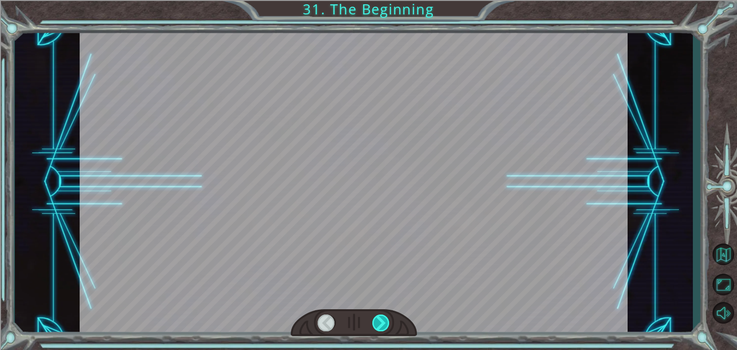
click at [382, 321] on div at bounding box center [380, 323] width 17 height 17
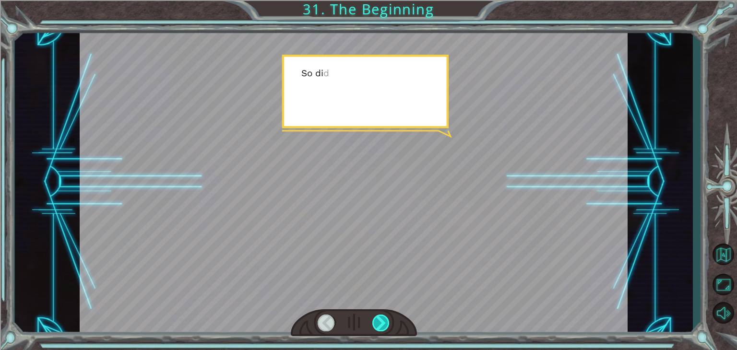
click at [382, 321] on div at bounding box center [380, 323] width 17 height 17
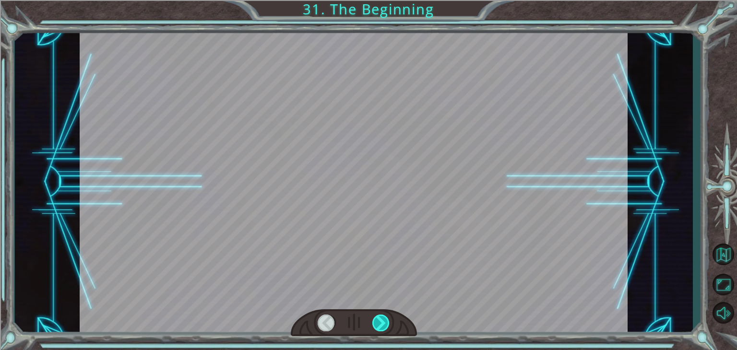
click at [382, 321] on div at bounding box center [380, 323] width 17 height 17
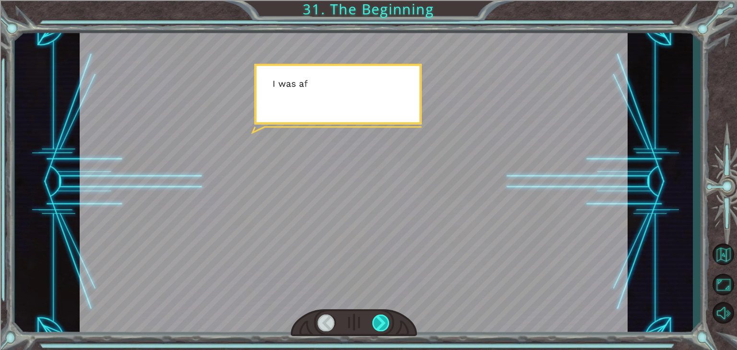
click at [382, 321] on div at bounding box center [380, 323] width 17 height 17
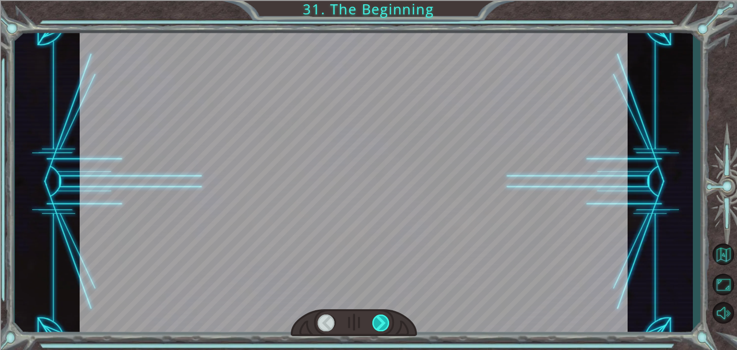
click at [382, 321] on div at bounding box center [380, 323] width 17 height 17
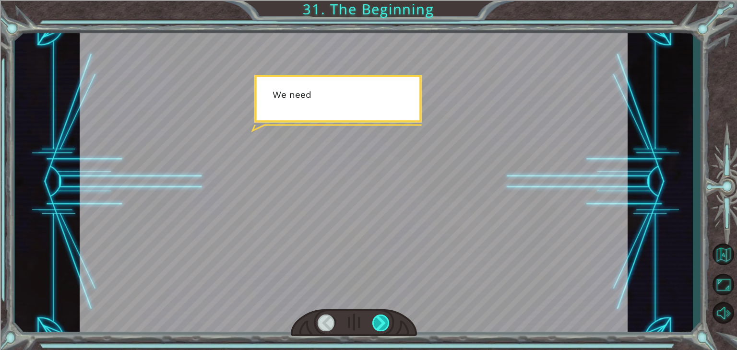
click at [382, 321] on div at bounding box center [380, 323] width 17 height 17
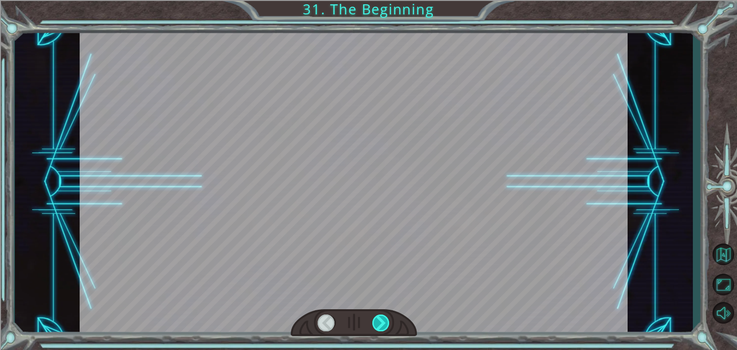
click at [382, 321] on div at bounding box center [380, 323] width 17 height 17
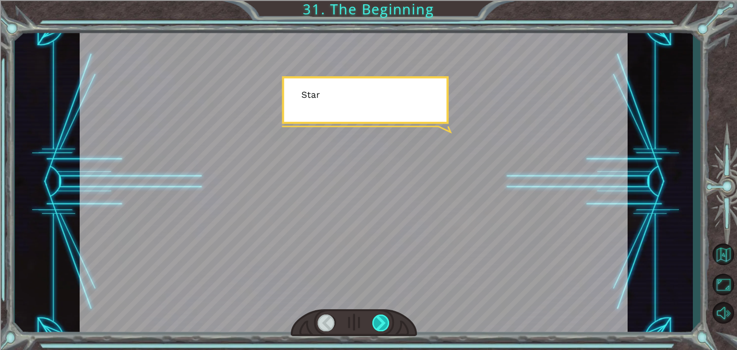
click at [382, 321] on div at bounding box center [380, 323] width 17 height 17
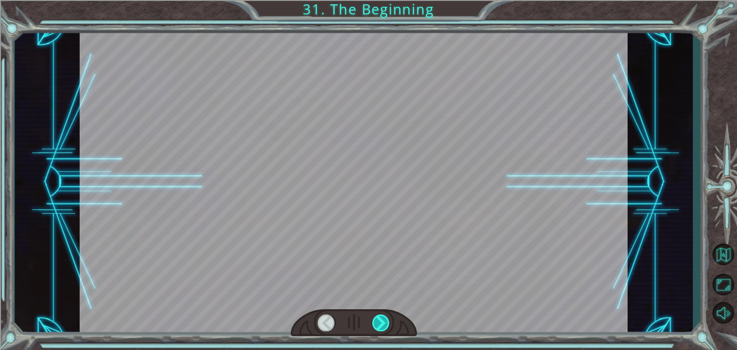
click at [382, 321] on div at bounding box center [380, 323] width 17 height 17
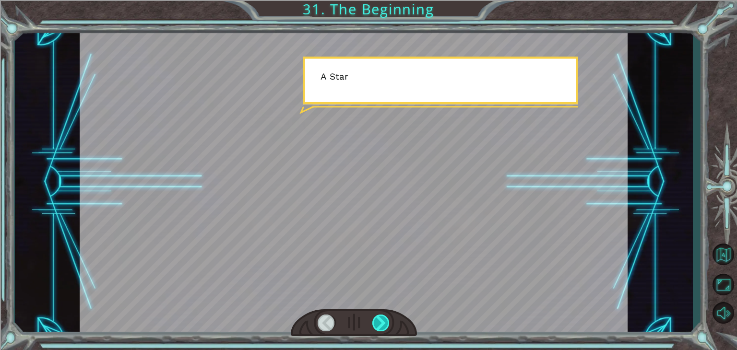
click at [382, 321] on div at bounding box center [380, 323] width 17 height 17
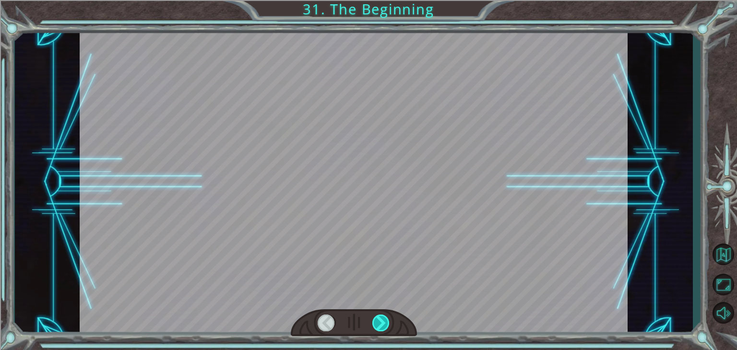
click at [382, 321] on div at bounding box center [380, 323] width 17 height 17
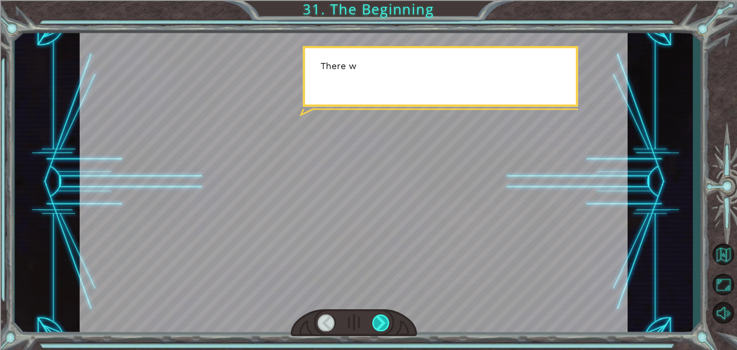
click at [382, 321] on div at bounding box center [380, 323] width 17 height 17
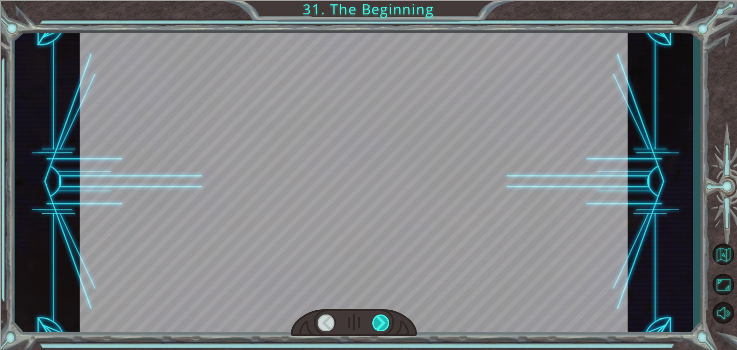
click at [382, 321] on div at bounding box center [380, 323] width 17 height 17
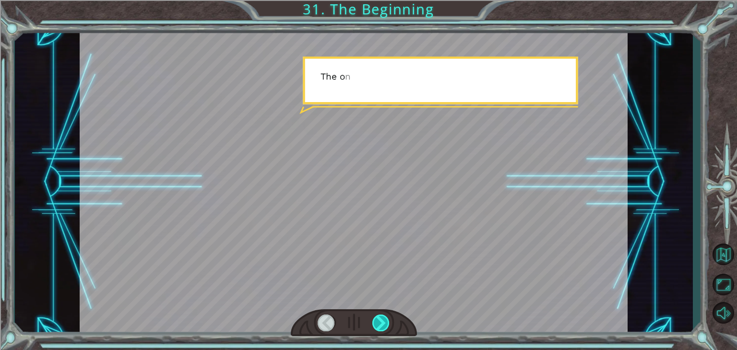
click at [382, 321] on div at bounding box center [380, 323] width 17 height 17
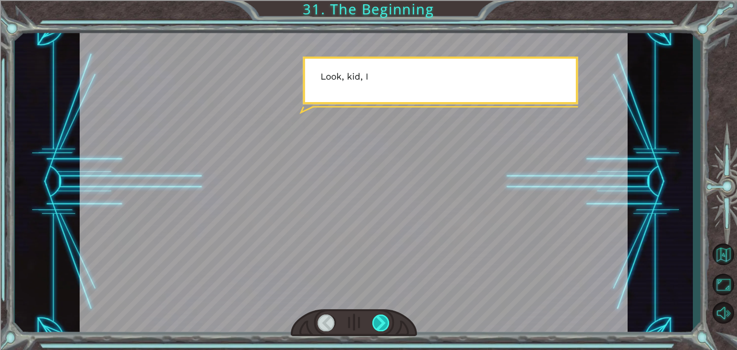
click at [382, 321] on div at bounding box center [380, 323] width 17 height 17
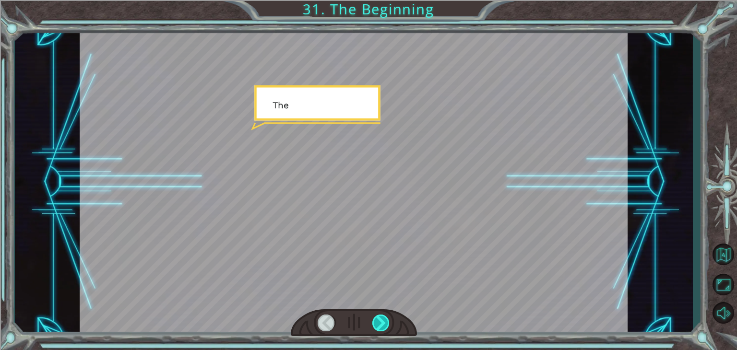
click at [382, 321] on div at bounding box center [380, 323] width 17 height 17
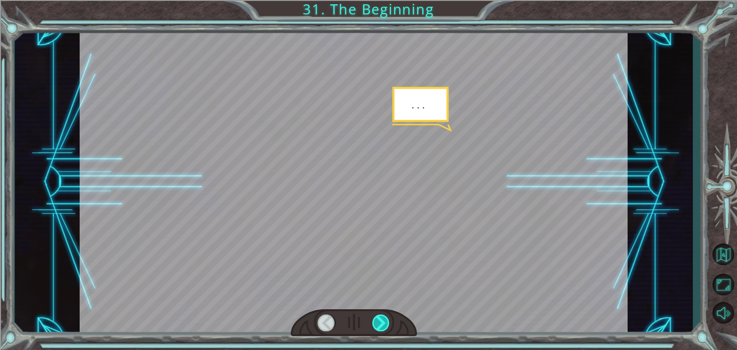
click at [382, 321] on div at bounding box center [380, 323] width 17 height 17
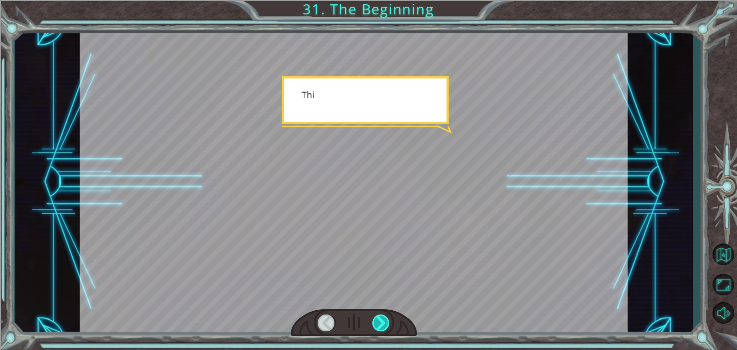
click at [382, 321] on div at bounding box center [380, 323] width 17 height 17
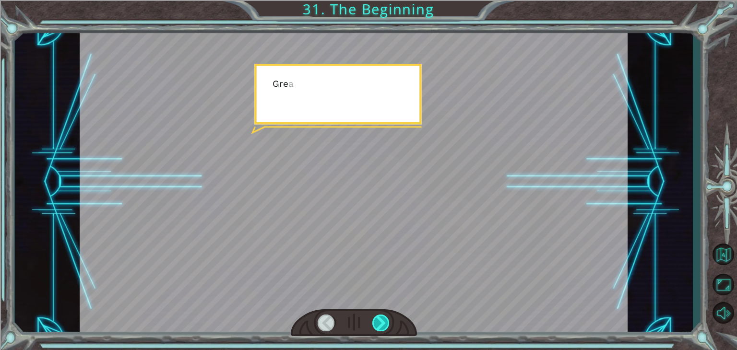
click at [382, 321] on div at bounding box center [380, 323] width 17 height 17
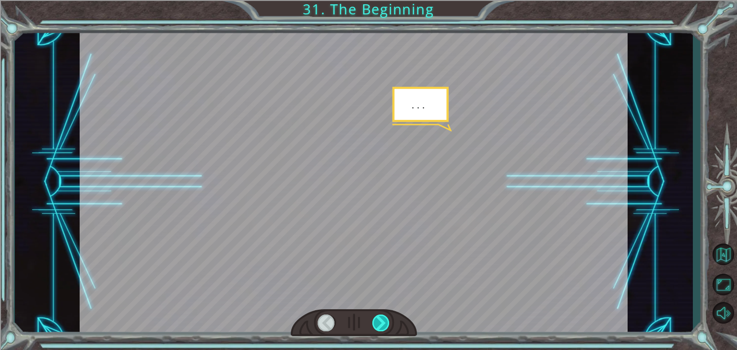
click at [382, 321] on div at bounding box center [380, 323] width 17 height 17
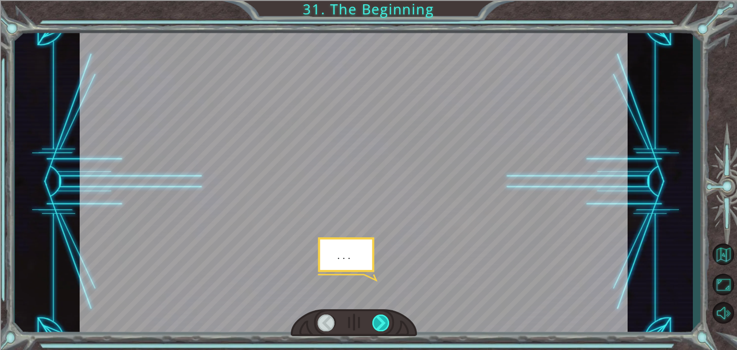
click at [382, 321] on div at bounding box center [380, 323] width 17 height 17
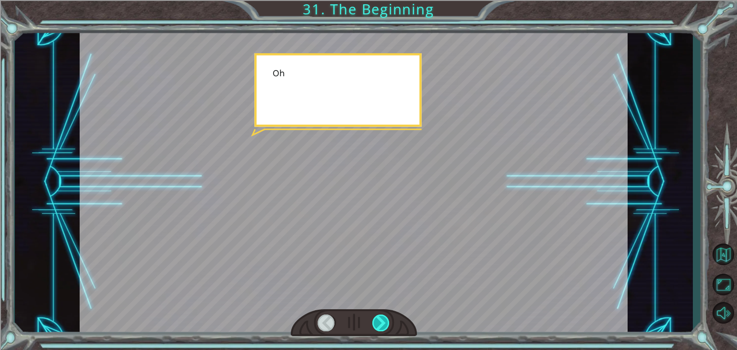
click at [382, 321] on div at bounding box center [380, 323] width 17 height 17
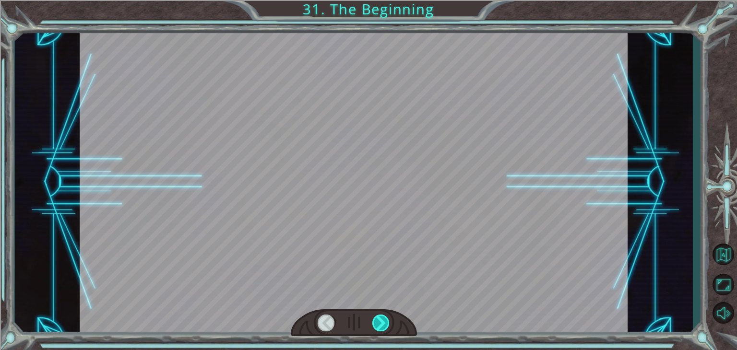
click at [382, 321] on div at bounding box center [380, 323] width 17 height 17
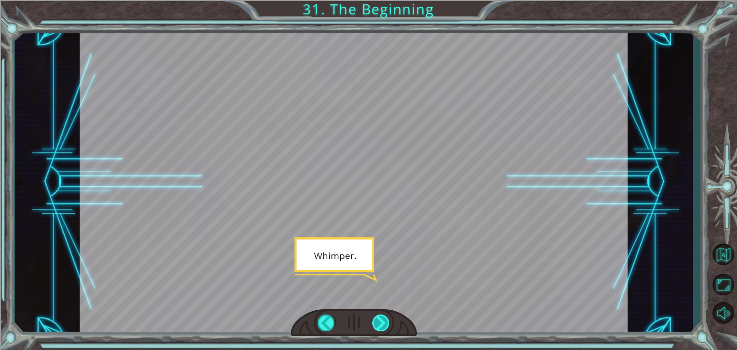
click at [382, 321] on div at bounding box center [380, 323] width 17 height 17
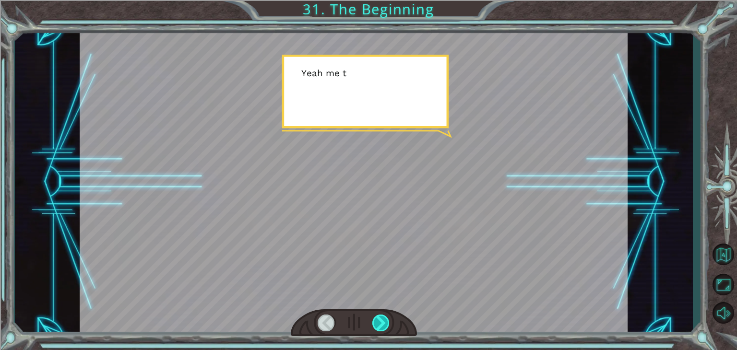
click at [382, 321] on div at bounding box center [380, 323] width 17 height 17
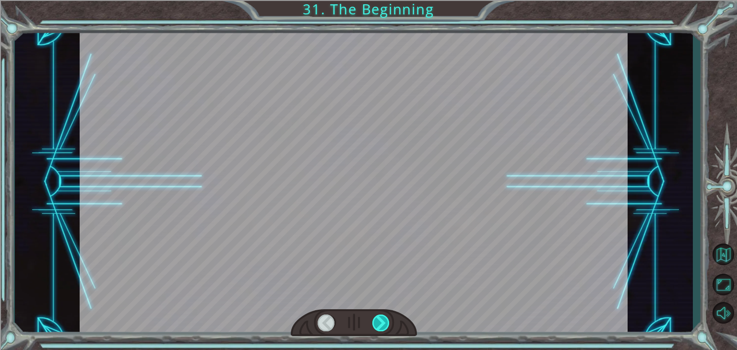
click at [382, 321] on div at bounding box center [380, 323] width 17 height 17
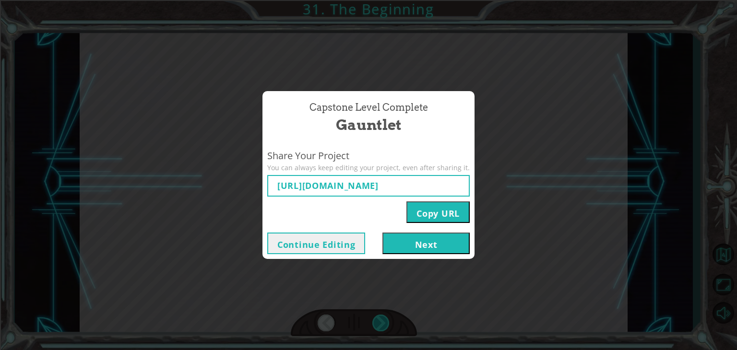
type input "https://www.ozaria.com/play/game-dev-level/1fhcapstoneb/68af57aee874729c9b1f10c…"
click at [426, 212] on button "Copy URL" at bounding box center [437, 212] width 63 height 22
click at [374, 222] on div "Copy URL" at bounding box center [368, 210] width 202 height 26
click at [407, 239] on button "Next" at bounding box center [425, 244] width 87 height 22
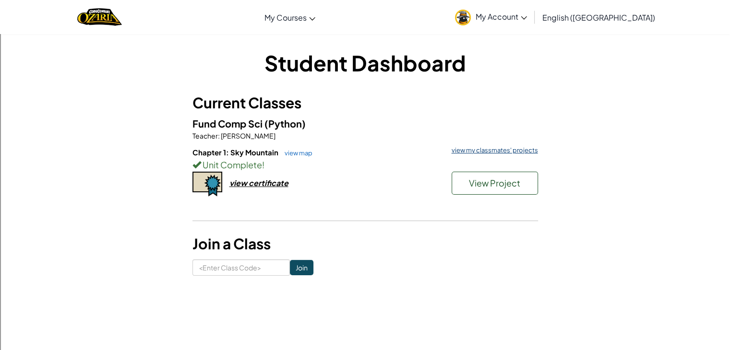
click at [472, 151] on link "view my classmates' projects" at bounding box center [492, 150] width 91 height 6
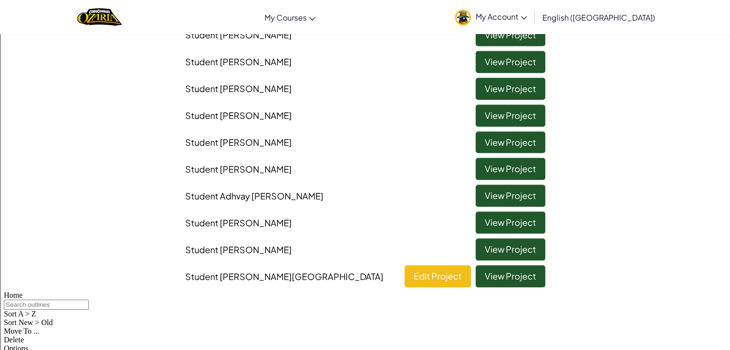
scroll to position [1076, 0]
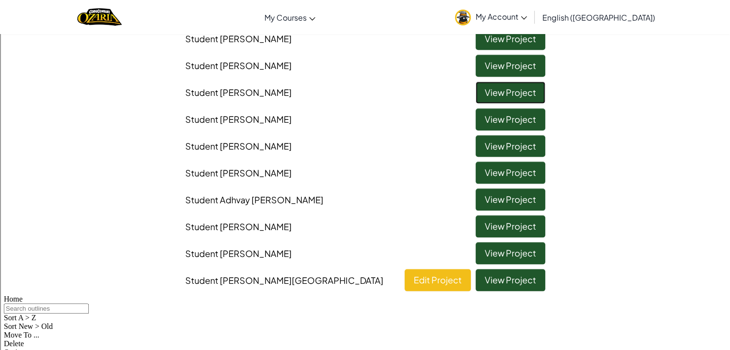
click at [489, 93] on link "View Project" at bounding box center [510, 93] width 70 height 22
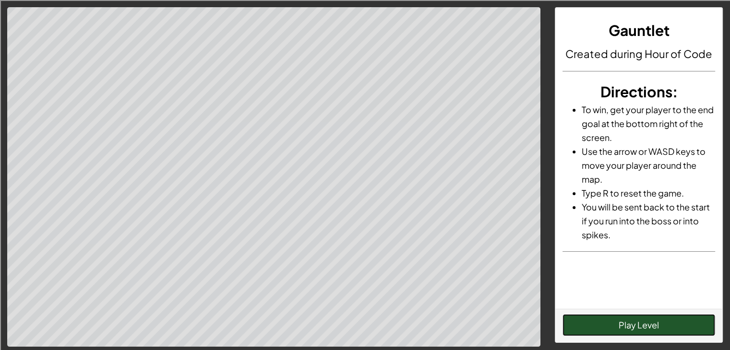
click at [680, 322] on button "Play Level" at bounding box center [638, 325] width 153 height 22
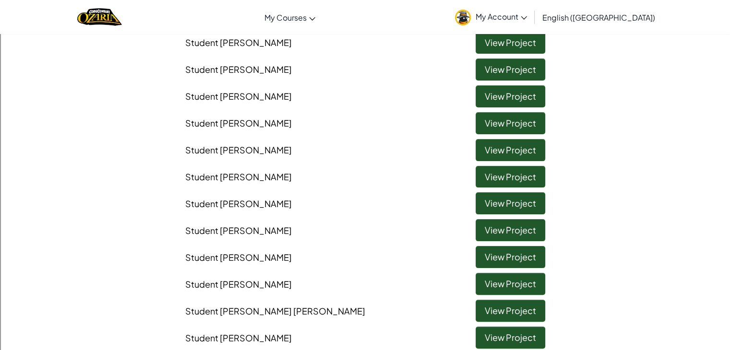
scroll to position [189, 0]
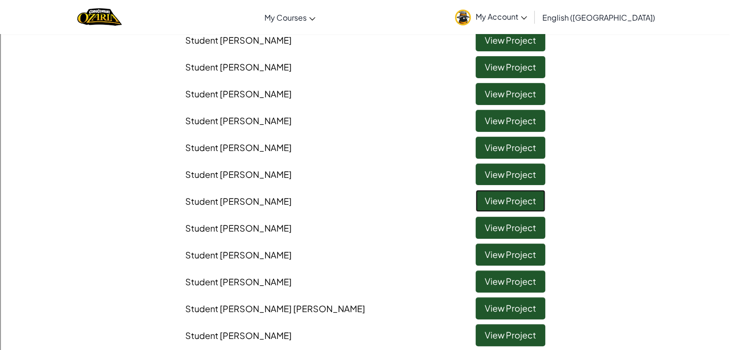
click at [521, 203] on link "View Project" at bounding box center [510, 201] width 70 height 22
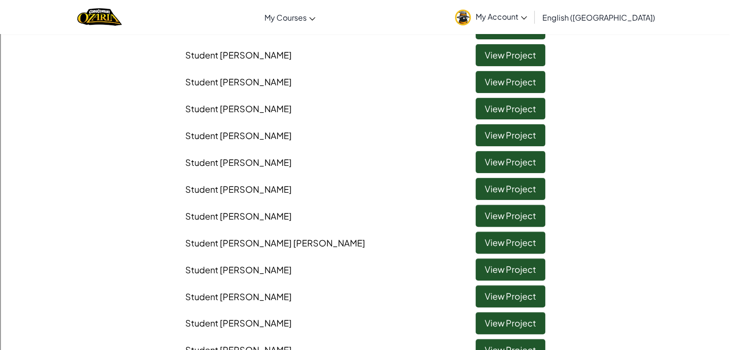
scroll to position [244, 0]
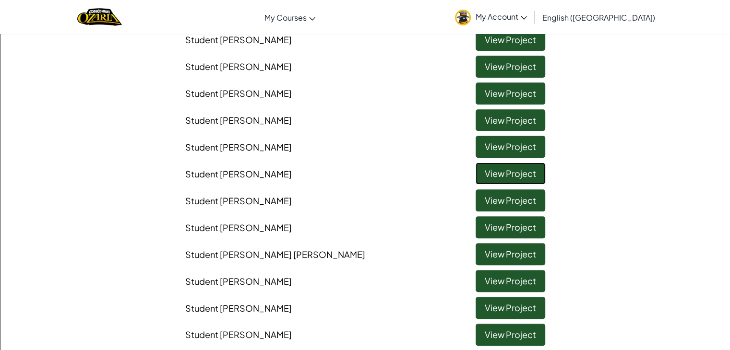
click at [507, 171] on link "View Project" at bounding box center [510, 174] width 70 height 22
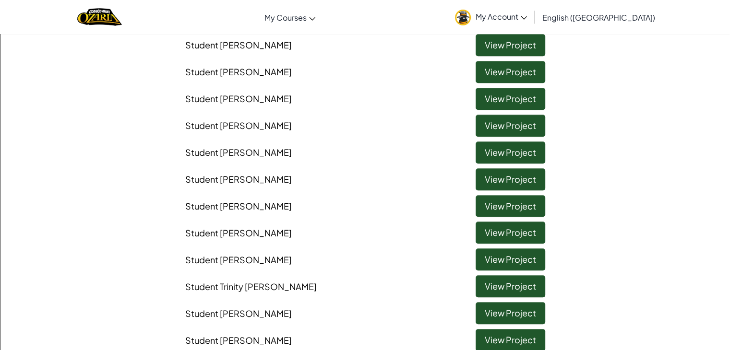
scroll to position [593, 0]
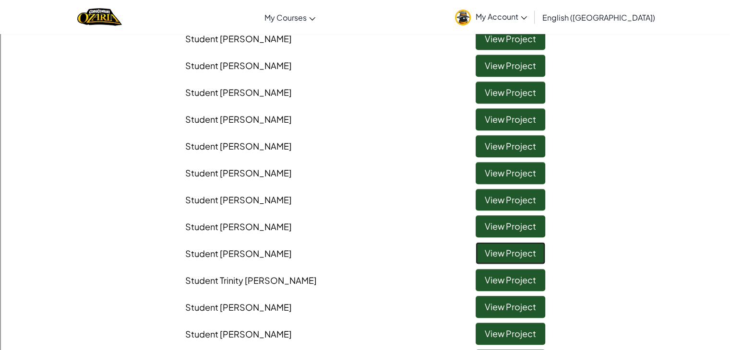
click at [495, 252] on link "View Project" at bounding box center [510, 253] width 70 height 22
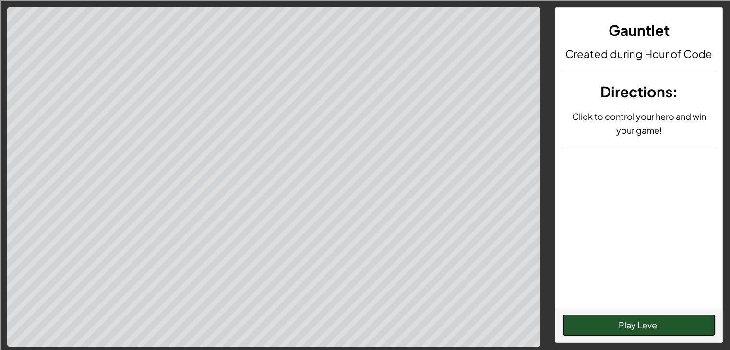
click at [593, 325] on button "Play Level" at bounding box center [638, 325] width 153 height 22
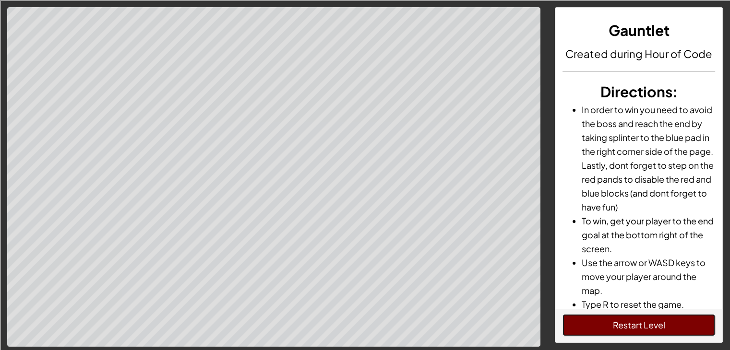
click at [603, 315] on button "Restart Level" at bounding box center [638, 325] width 153 height 22
